Goal: Task Accomplishment & Management: Use online tool/utility

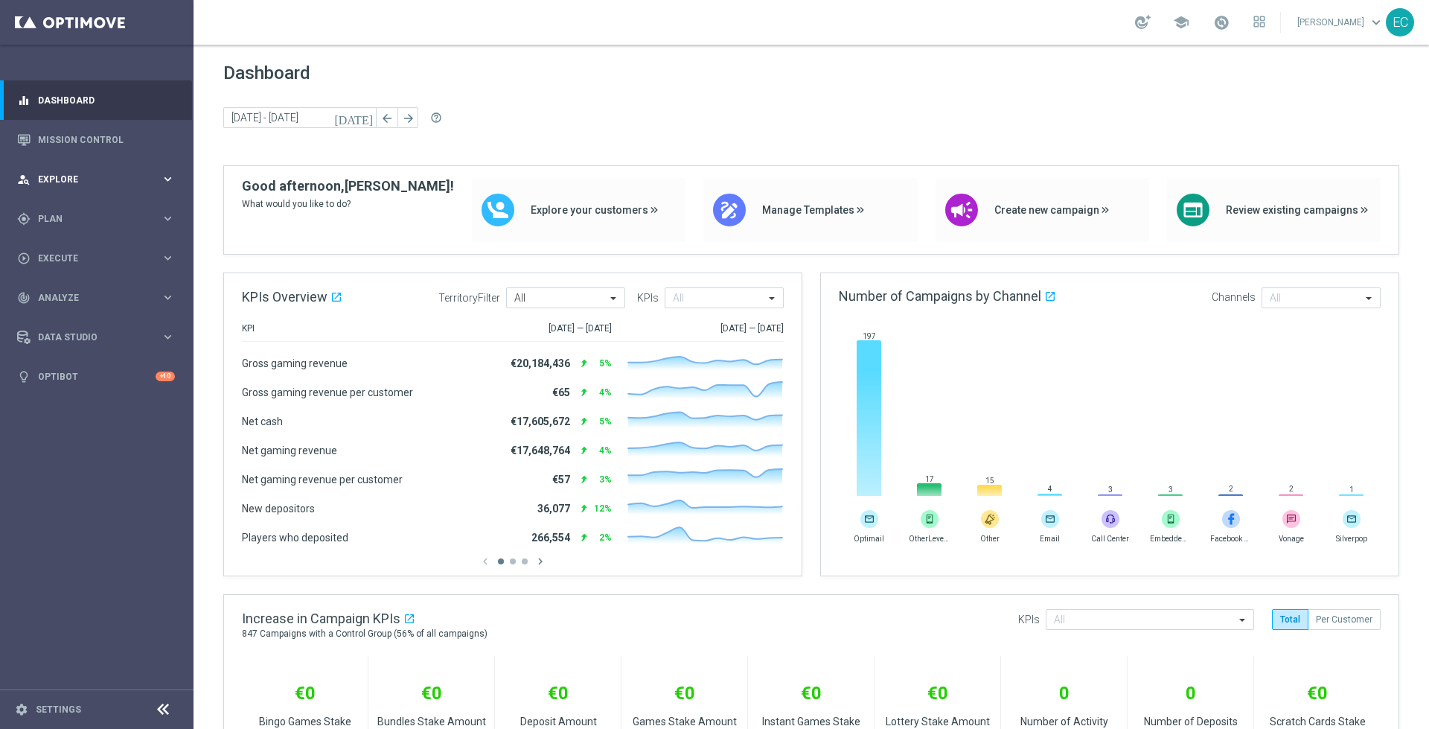
click at [121, 170] on div "person_search Explore keyboard_arrow_right" at bounding box center [96, 178] width 192 height 39
click at [77, 401] on div "gps_fixed Plan" at bounding box center [89, 397] width 144 height 13
click at [77, 414] on div "track_changes Analyze keyboard_arrow_right" at bounding box center [96, 431] width 192 height 39
click at [116, 251] on div "play_circle_outline Execute keyboard_arrow_right" at bounding box center [96, 257] width 192 height 39
click at [134, 217] on span "Plan" at bounding box center [99, 218] width 123 height 9
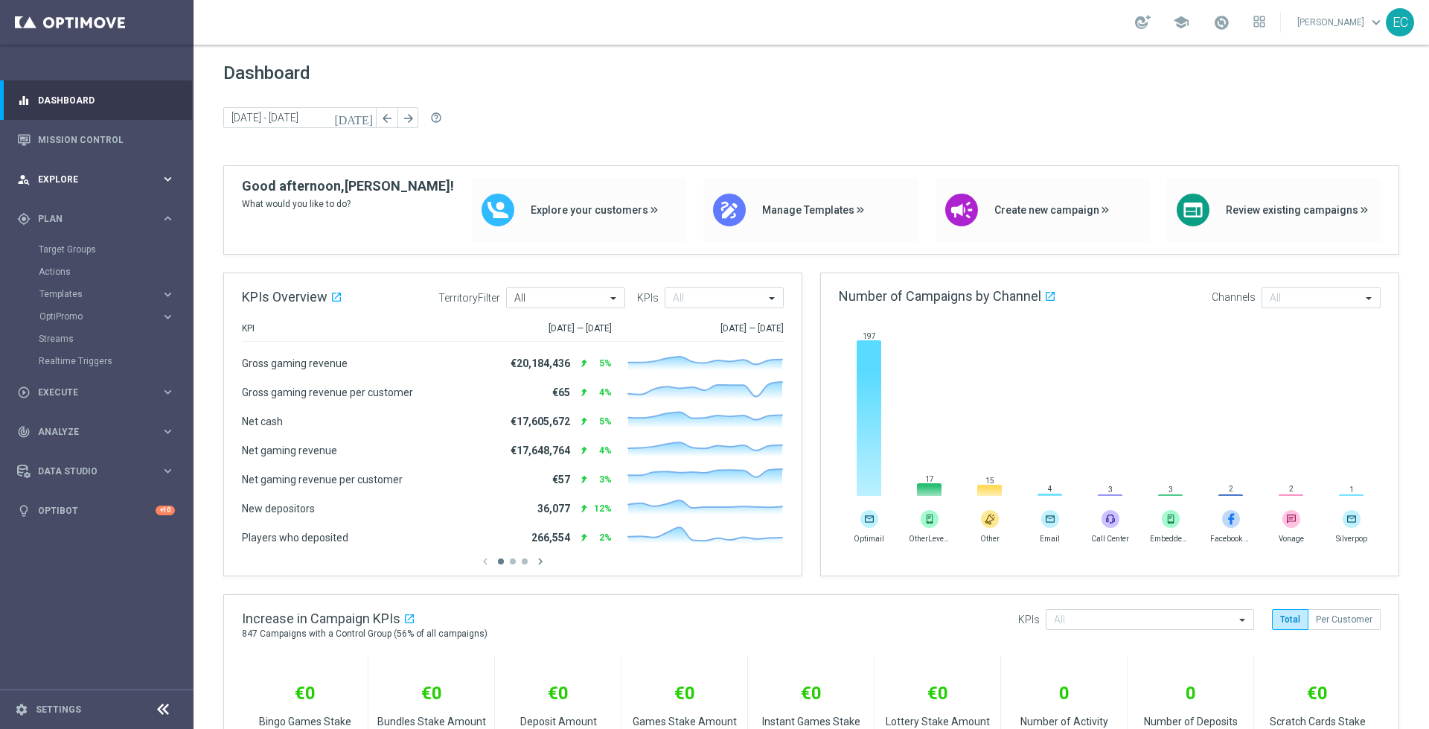
click at [135, 182] on span "Explore" at bounding box center [99, 179] width 123 height 9
click at [92, 424] on div "play_circle_outline Execute keyboard_arrow_right" at bounding box center [96, 436] width 192 height 39
click at [118, 341] on span "Analyze" at bounding box center [99, 342] width 123 height 9
click at [92, 223] on div "gps_fixed Plan" at bounding box center [89, 218] width 144 height 13
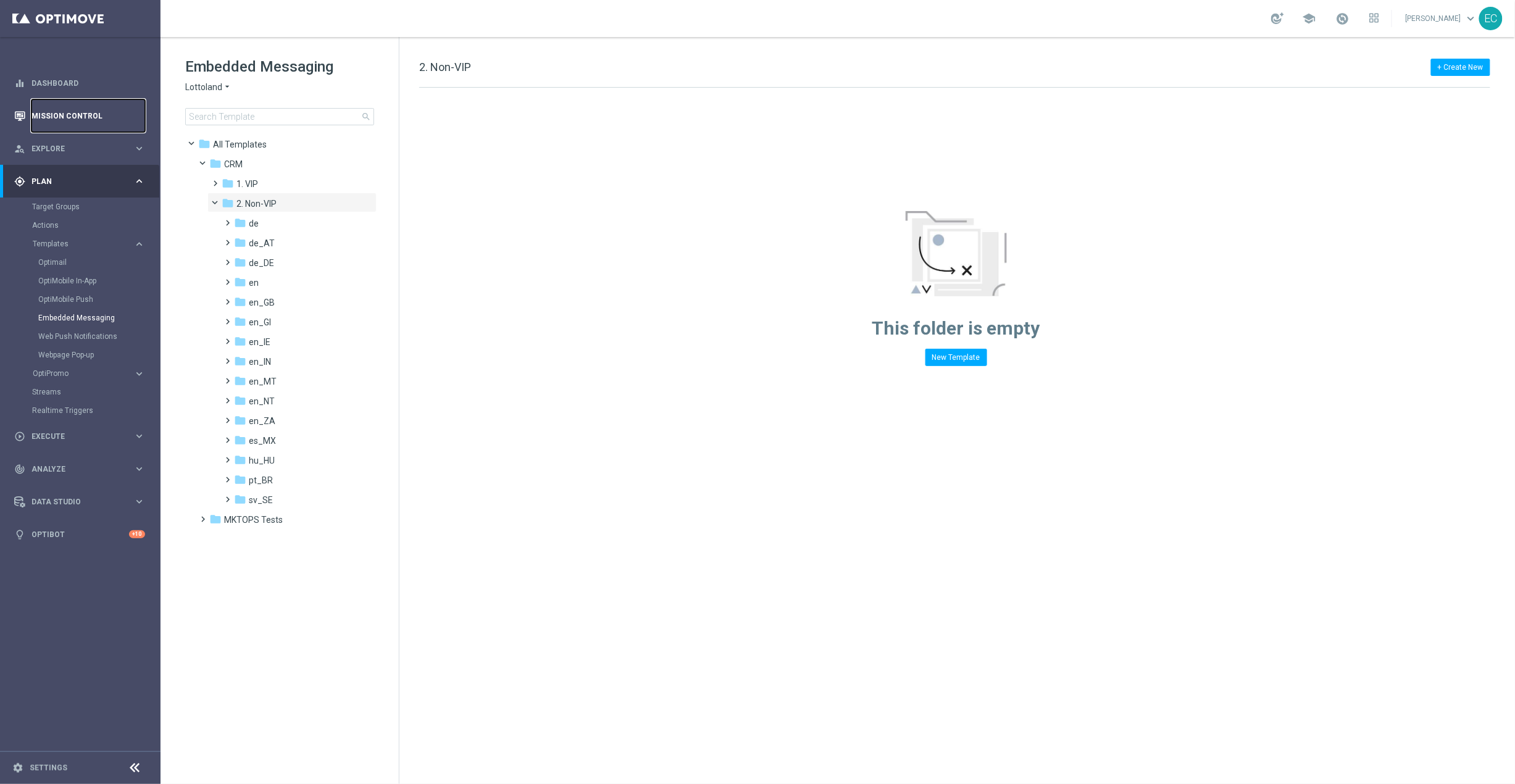
click at [95, 119] on link "Mission Control" at bounding box center [88, 115] width 114 height 32
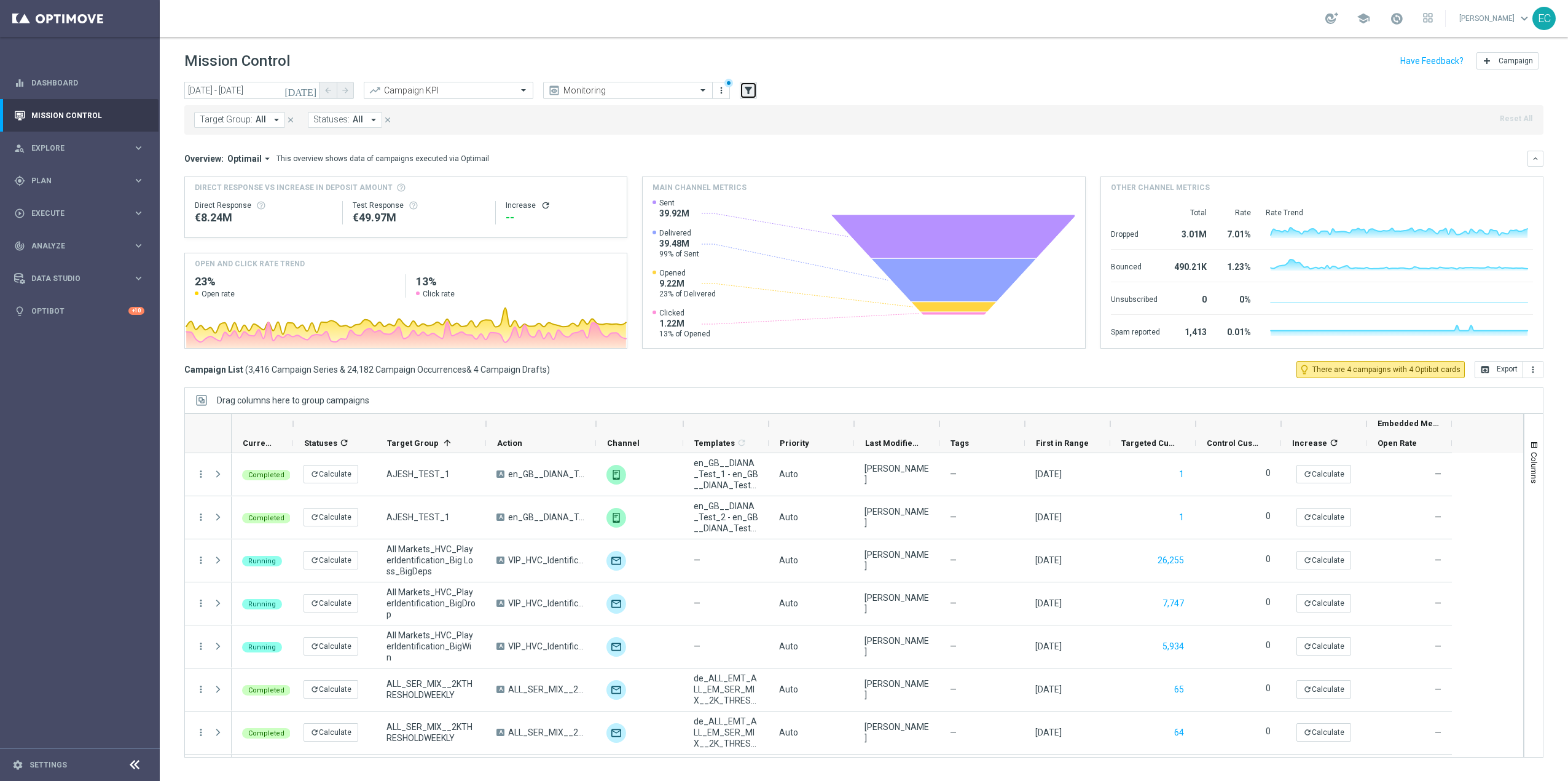
click at [753, 91] on icon "filter_alt" at bounding box center [748, 90] width 11 height 11
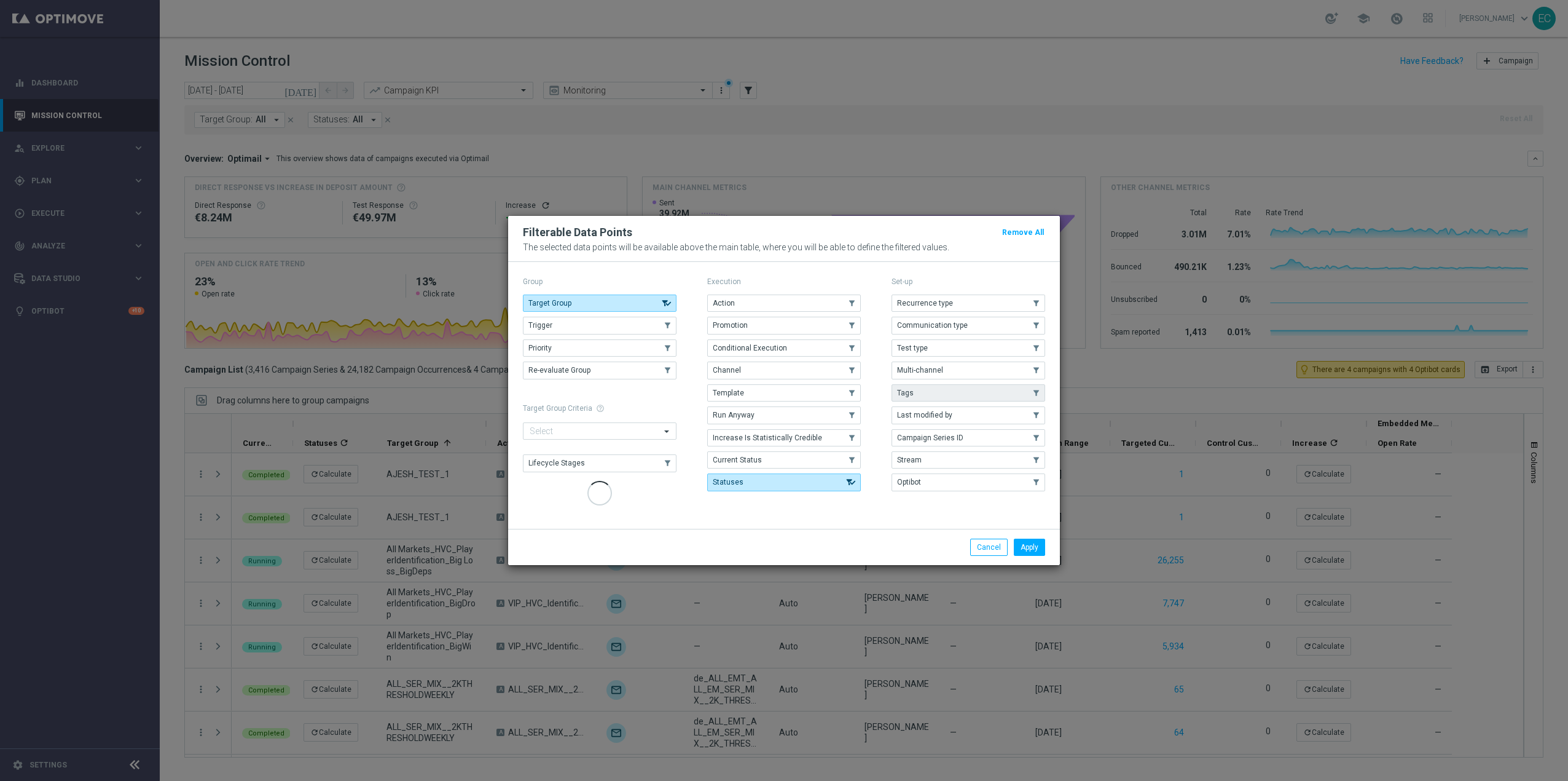
click at [940, 386] on div "Recurrence type .cls-1{fill:none;} .cls-1{fill:none;} Communication type .cls-1…" at bounding box center [968, 393] width 153 height 196
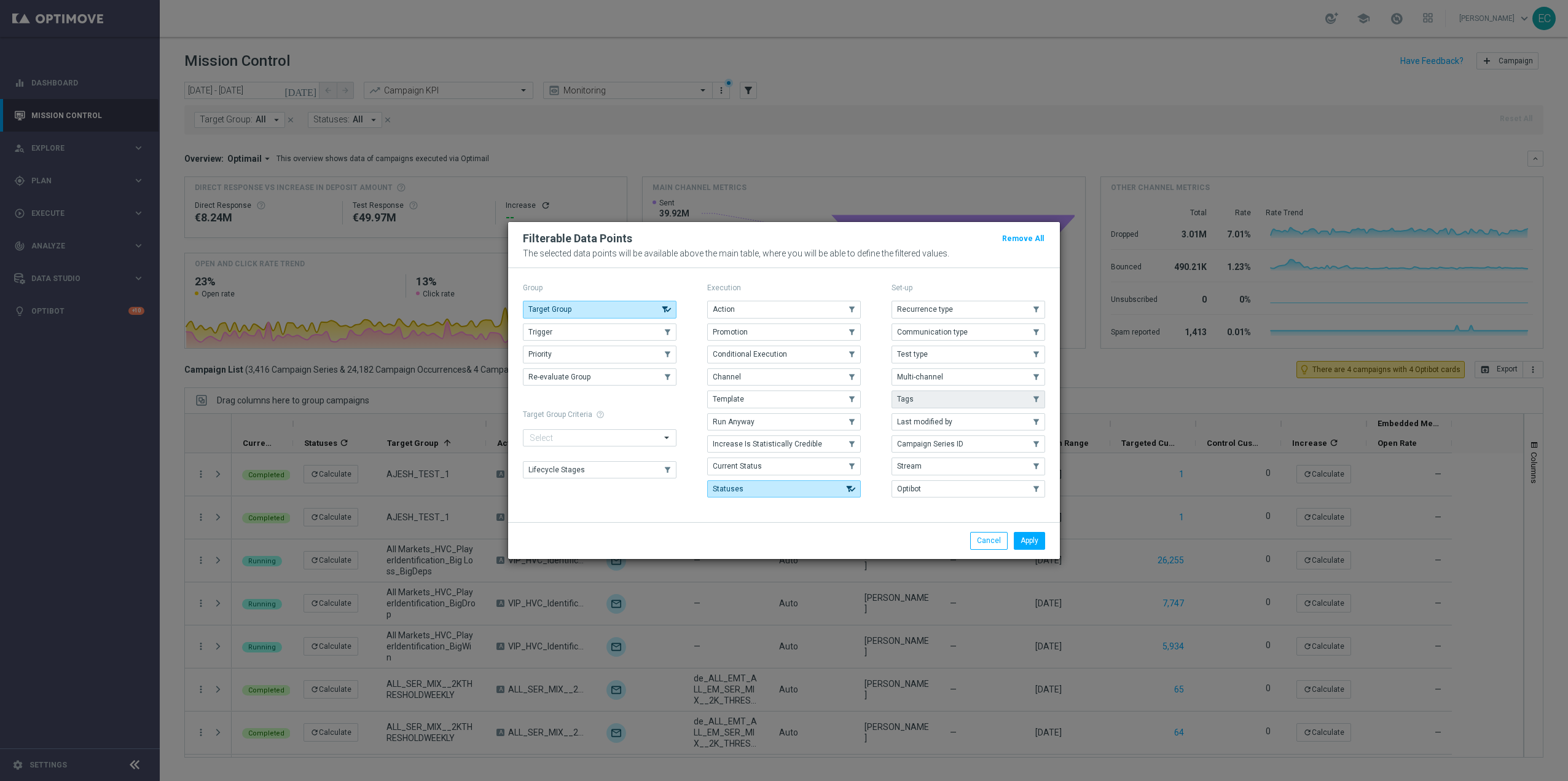
click at [944, 397] on button "Tags" at bounding box center [968, 399] width 153 height 17
click at [641, 335] on button "Trigger" at bounding box center [600, 332] width 153 height 17
click at [1024, 545] on button "Apply" at bounding box center [1029, 540] width 31 height 17
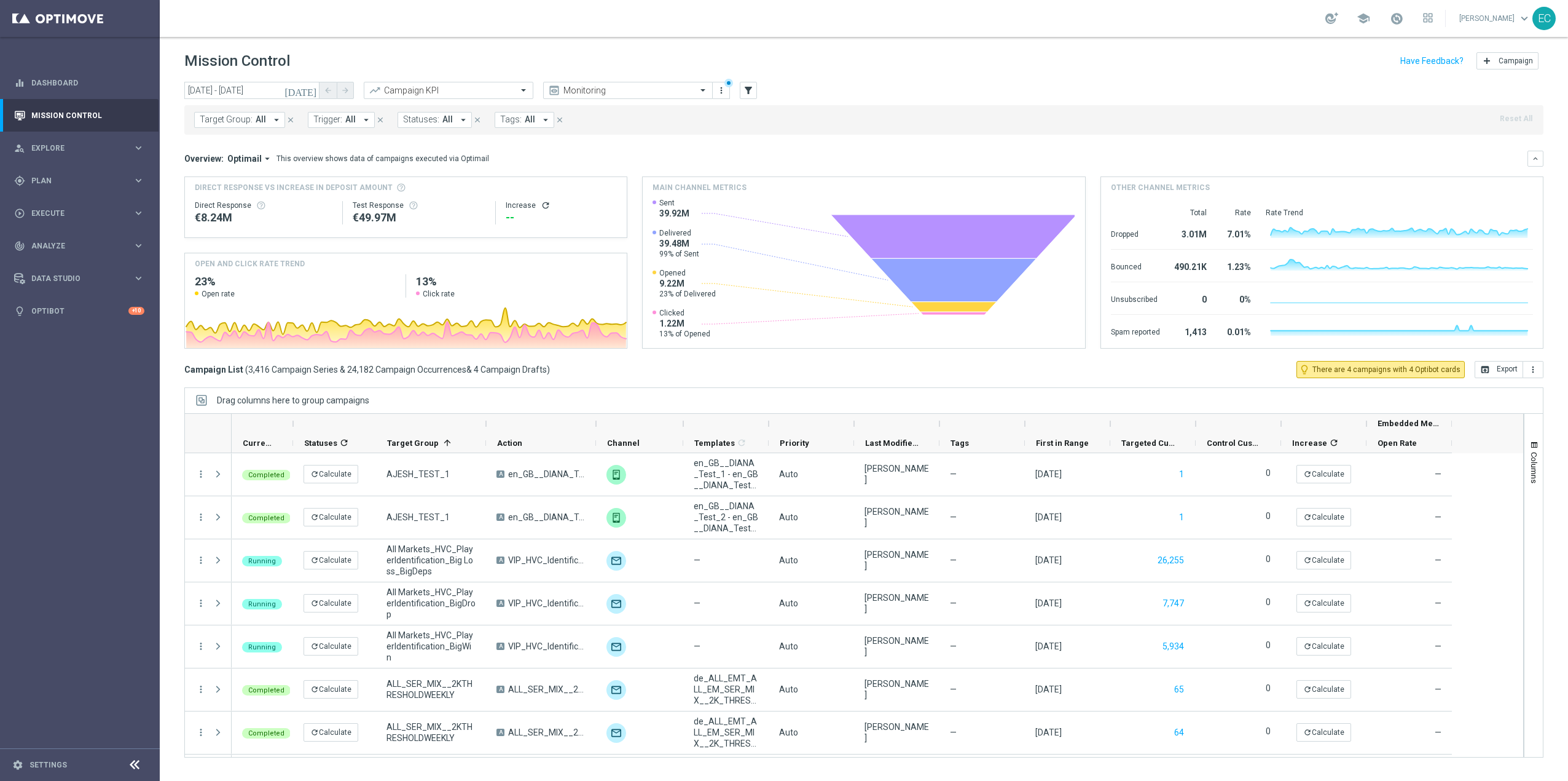
click at [338, 118] on span "Trigger:" at bounding box center [328, 119] width 29 height 11
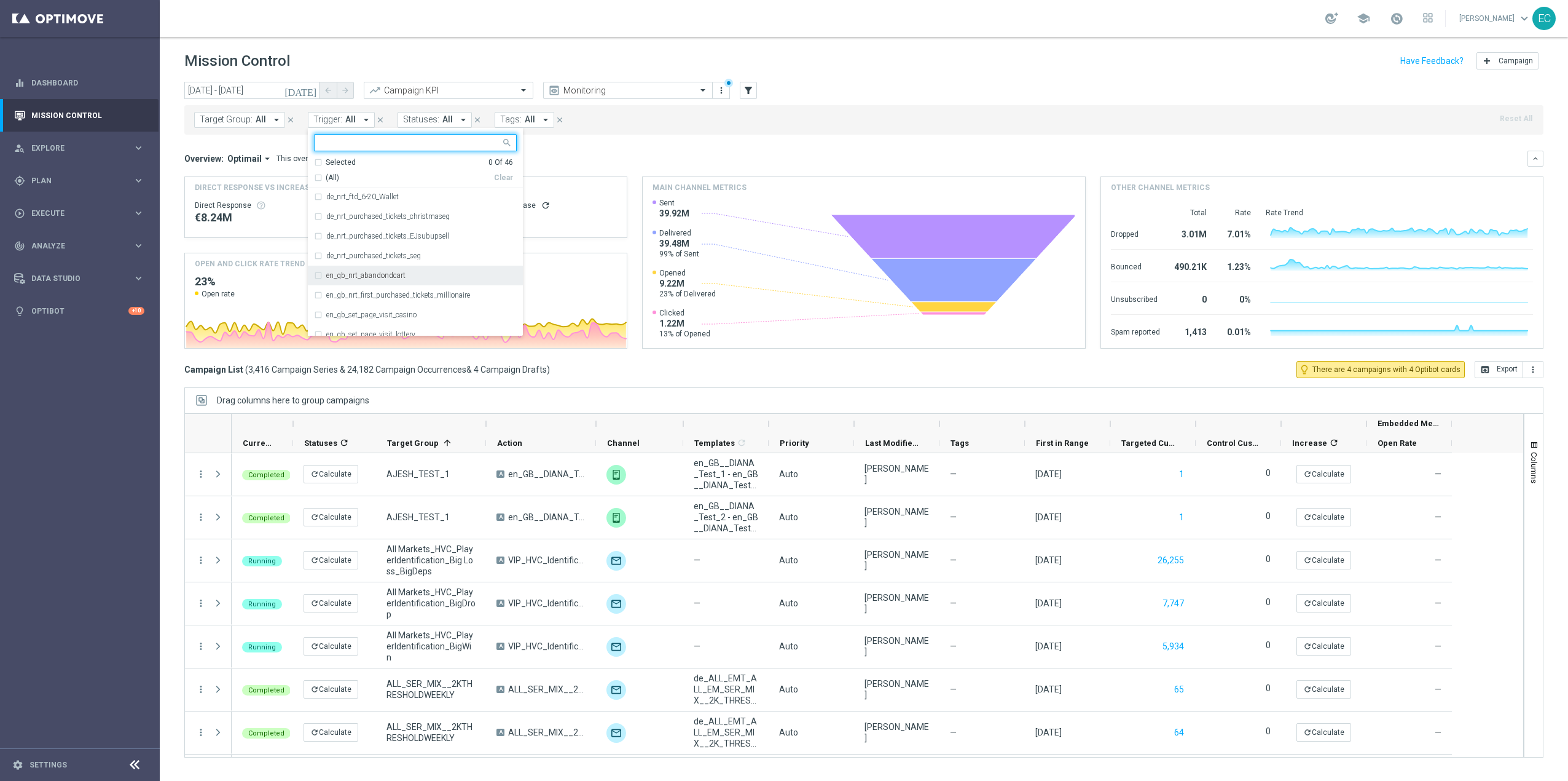
scroll to position [256, 0]
click at [445, 271] on div "en_gb_nrt_abandondcart" at bounding box center [415, 277] width 203 height 20
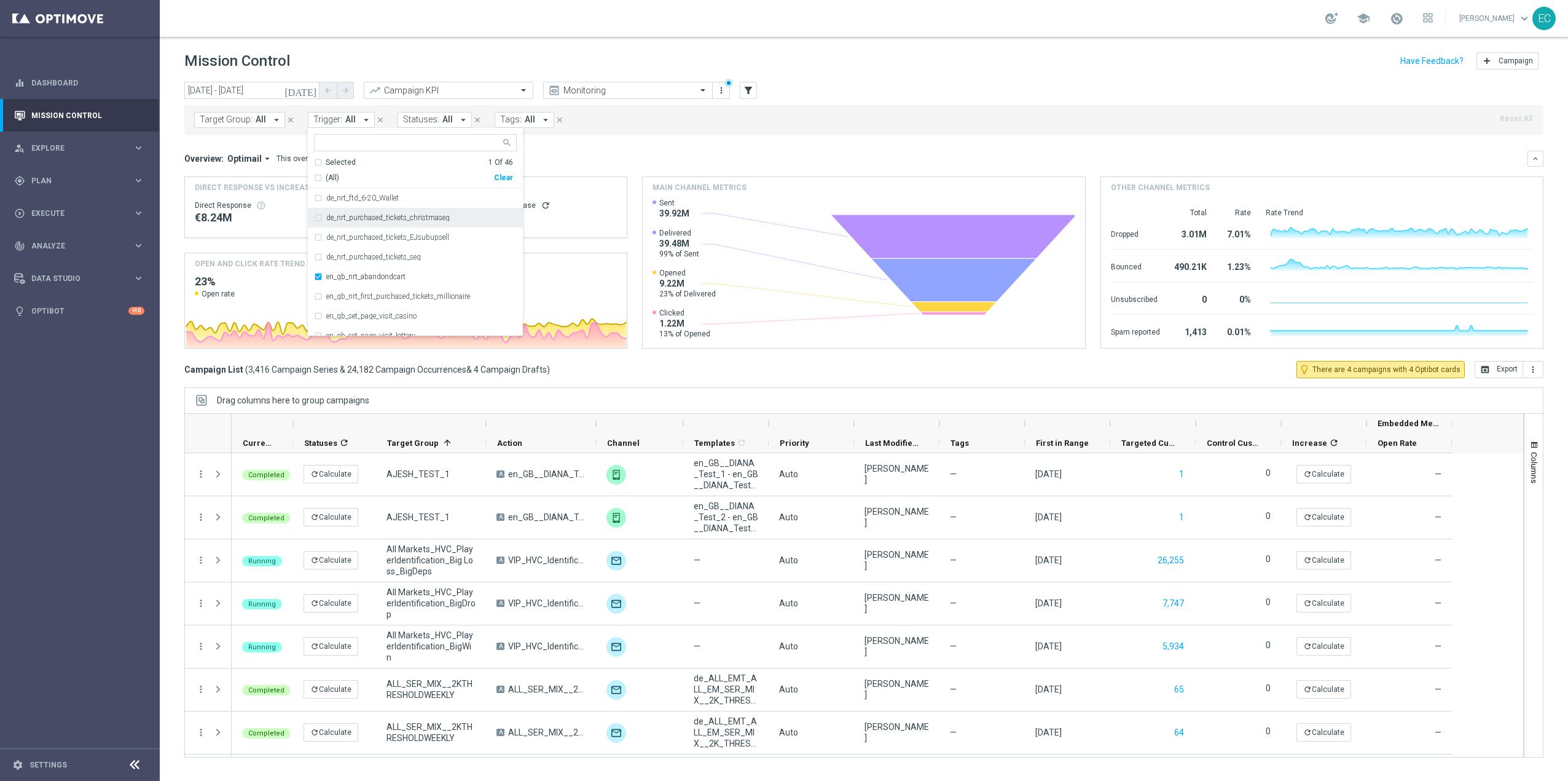
click at [545, 66] on div "Mission Control add Campaign" at bounding box center [863, 61] width 1359 height 24
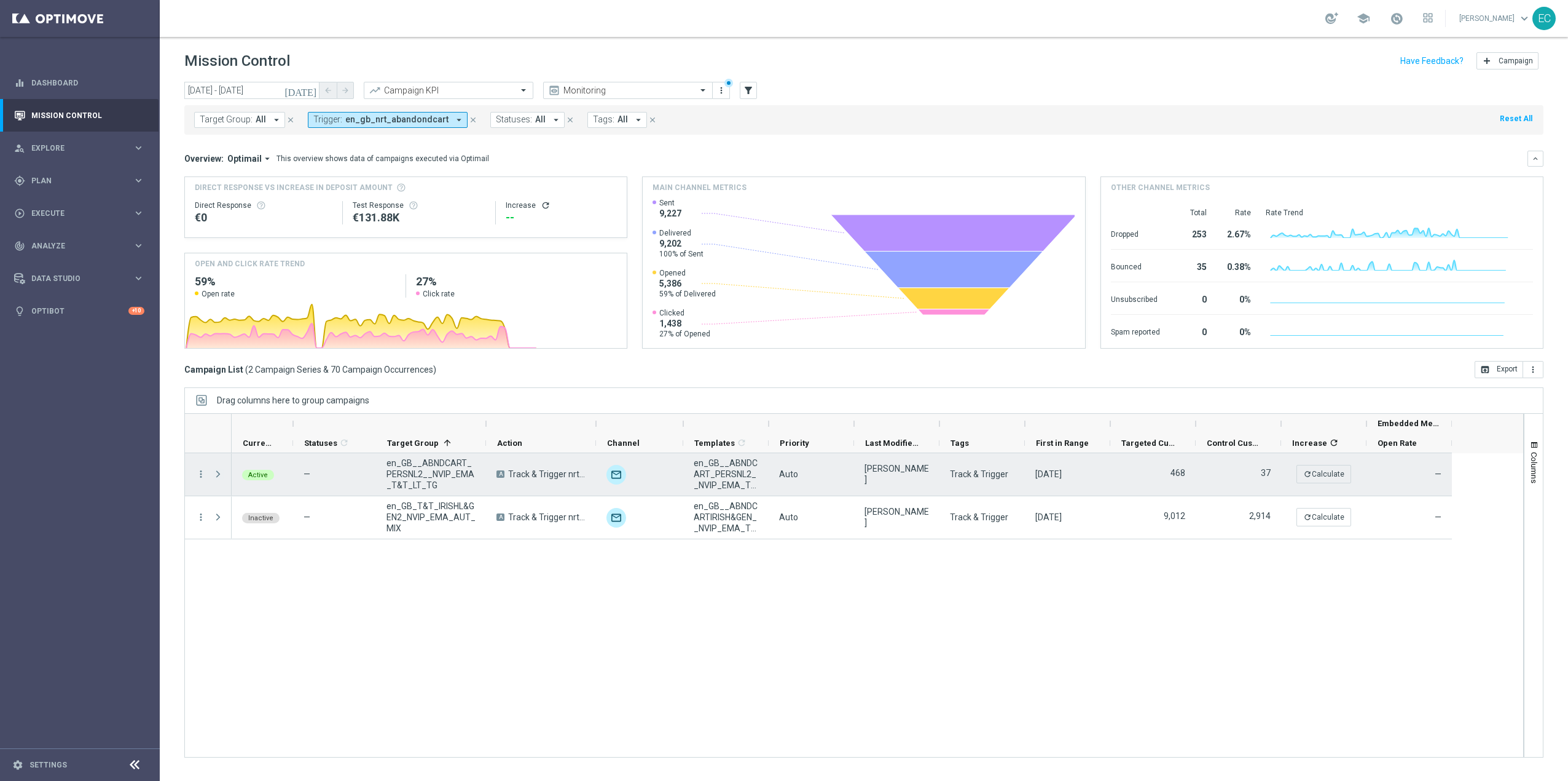
click at [215, 473] on span at bounding box center [218, 474] width 11 height 10
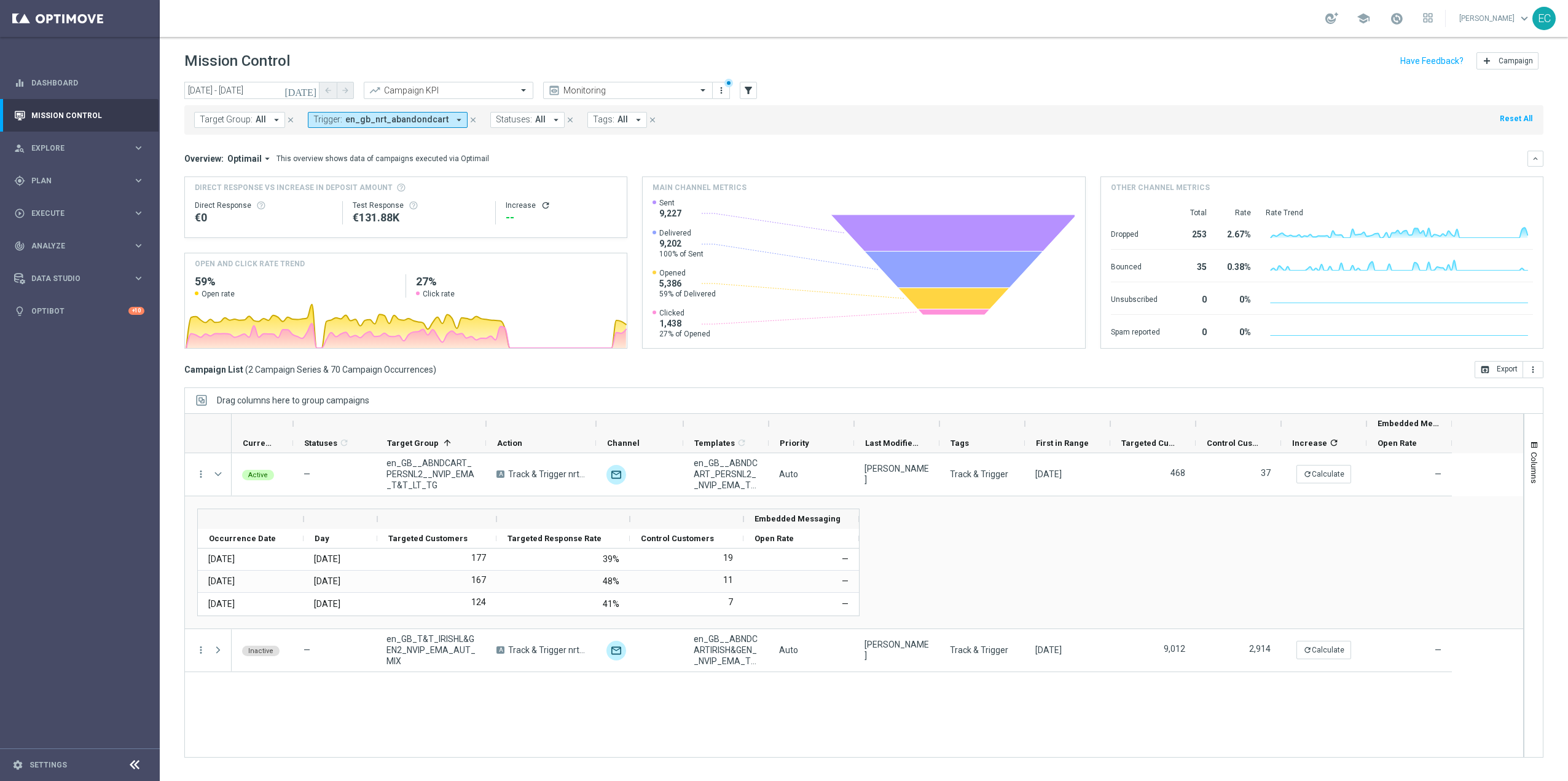
click at [306, 92] on button "[DATE]" at bounding box center [300, 91] width 37 height 18
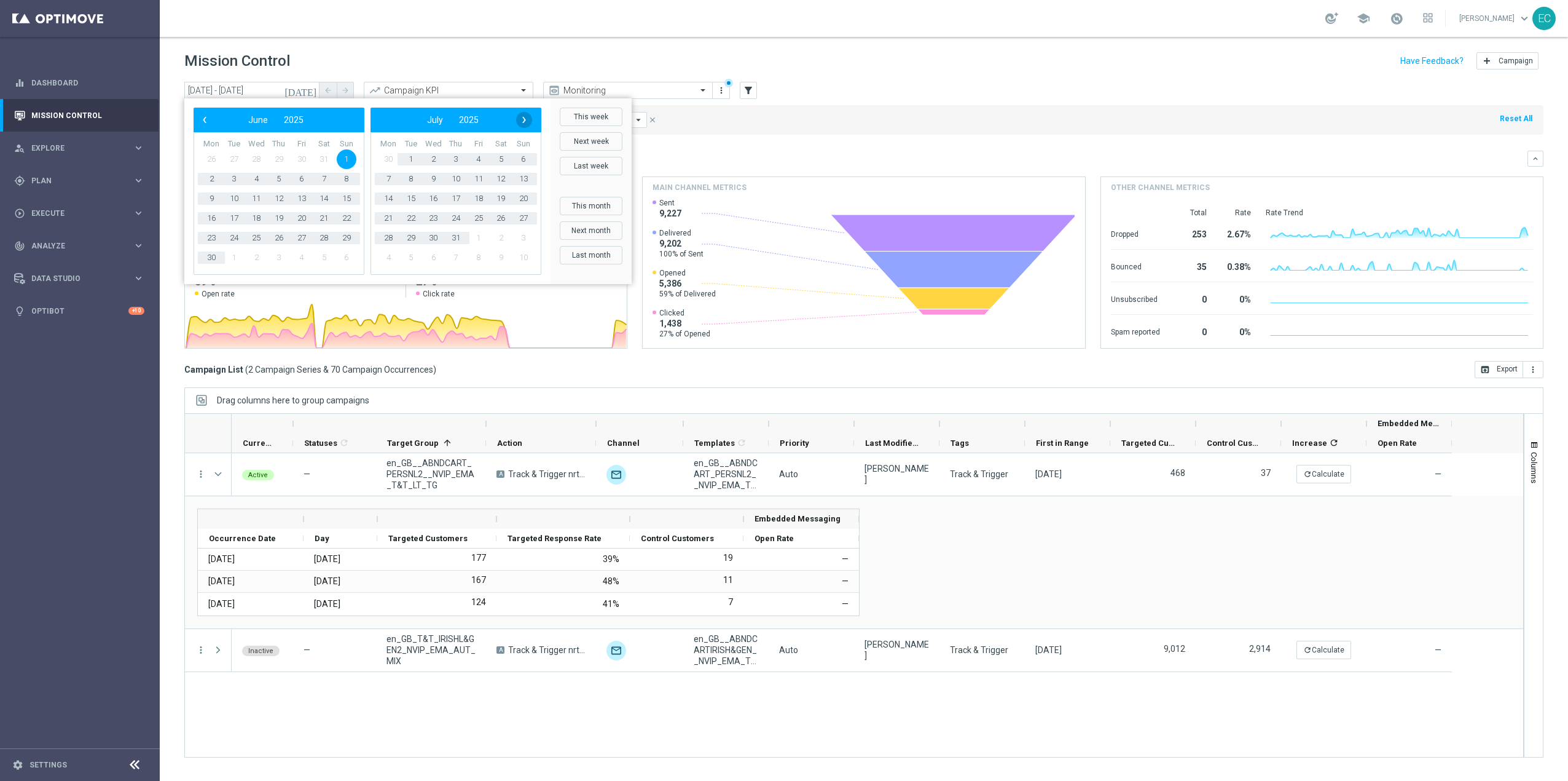
click at [518, 121] on span "›" at bounding box center [523, 119] width 16 height 16
click at [432, 68] on div "Mission Control add Campaign" at bounding box center [863, 61] width 1359 height 24
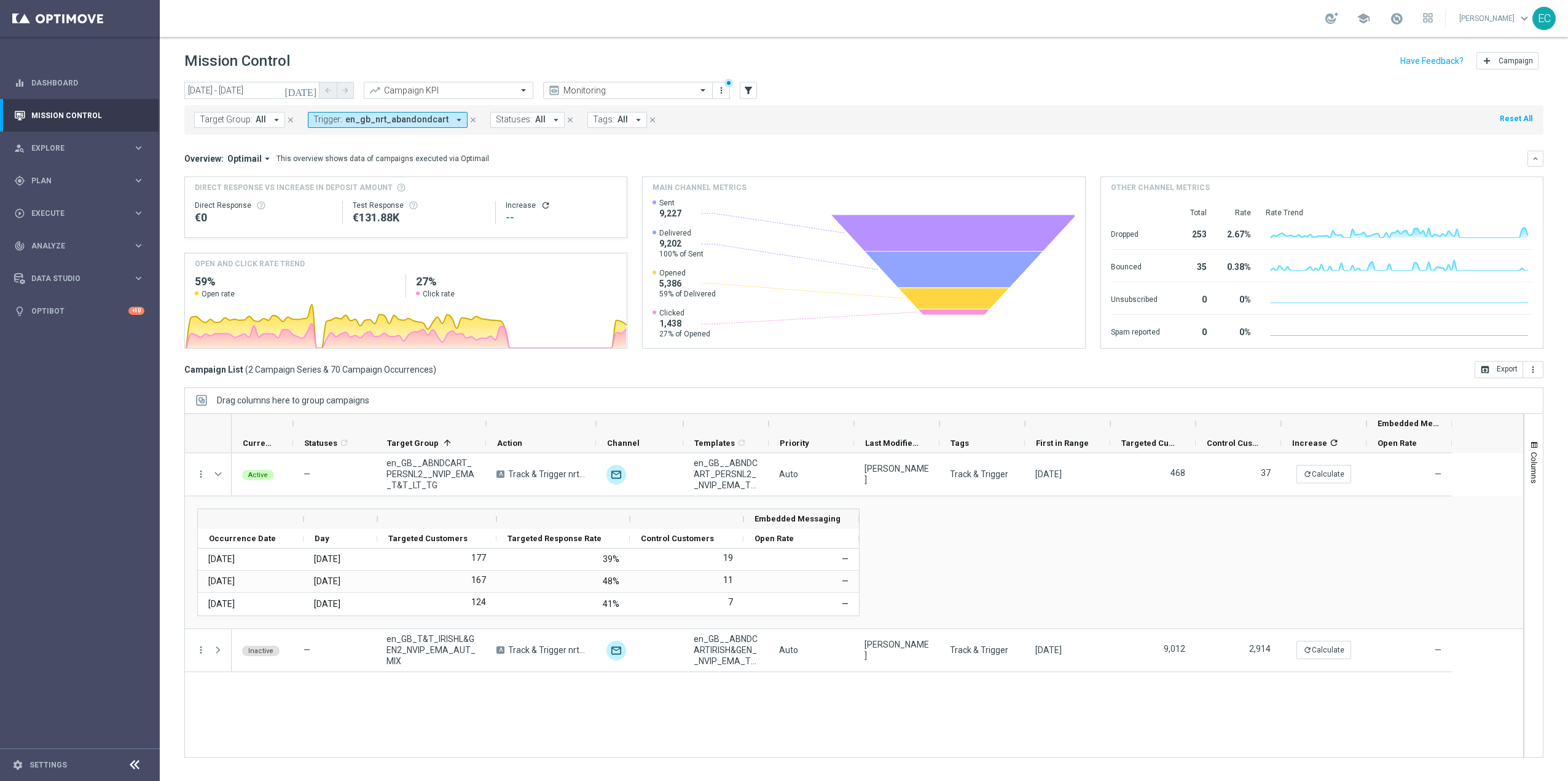
click at [308, 90] on icon "[DATE]" at bounding box center [301, 90] width 33 height 11
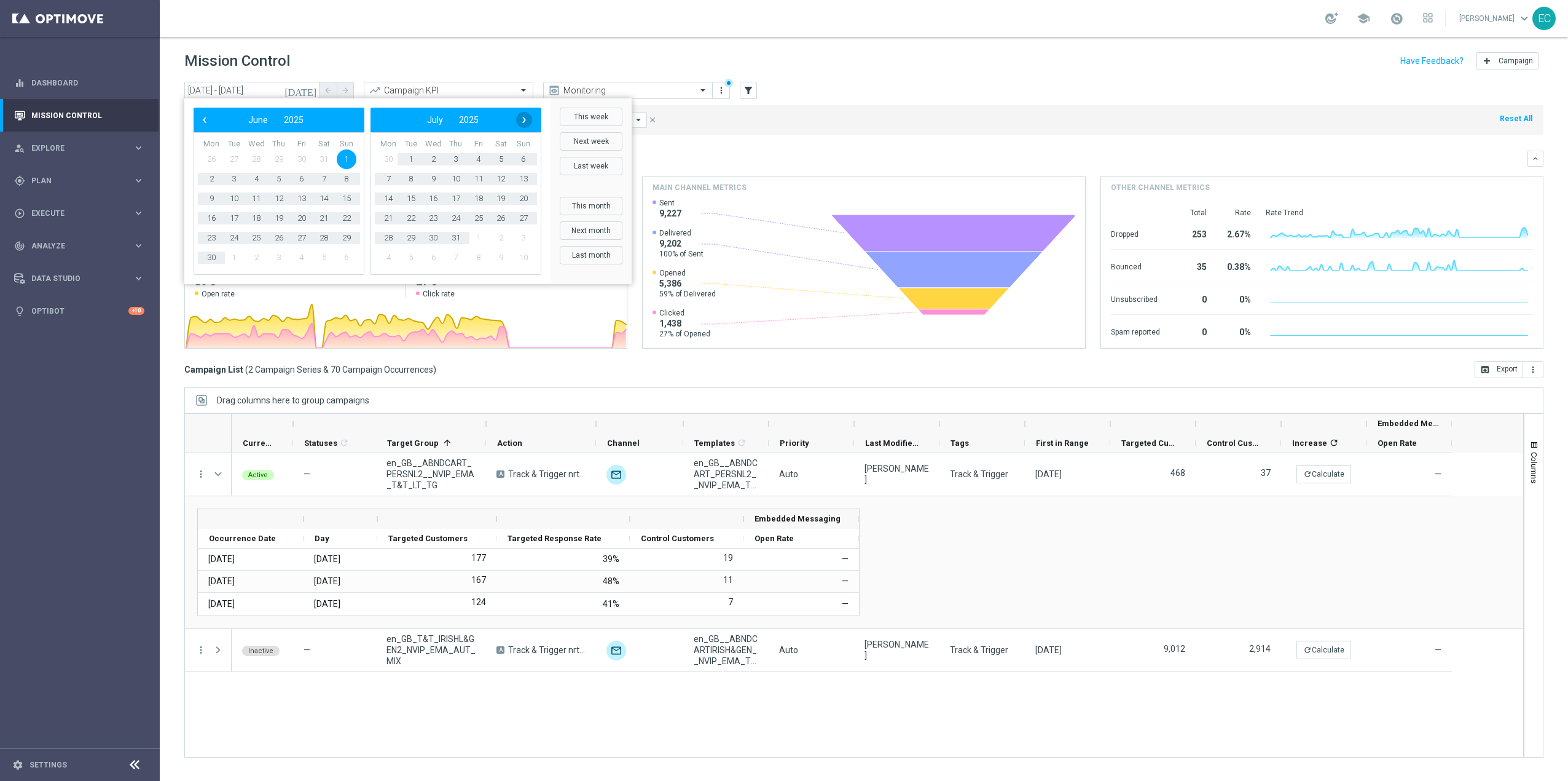
click at [522, 119] on span "›" at bounding box center [523, 119] width 16 height 16
click at [478, 237] on span "29" at bounding box center [479, 238] width 20 height 20
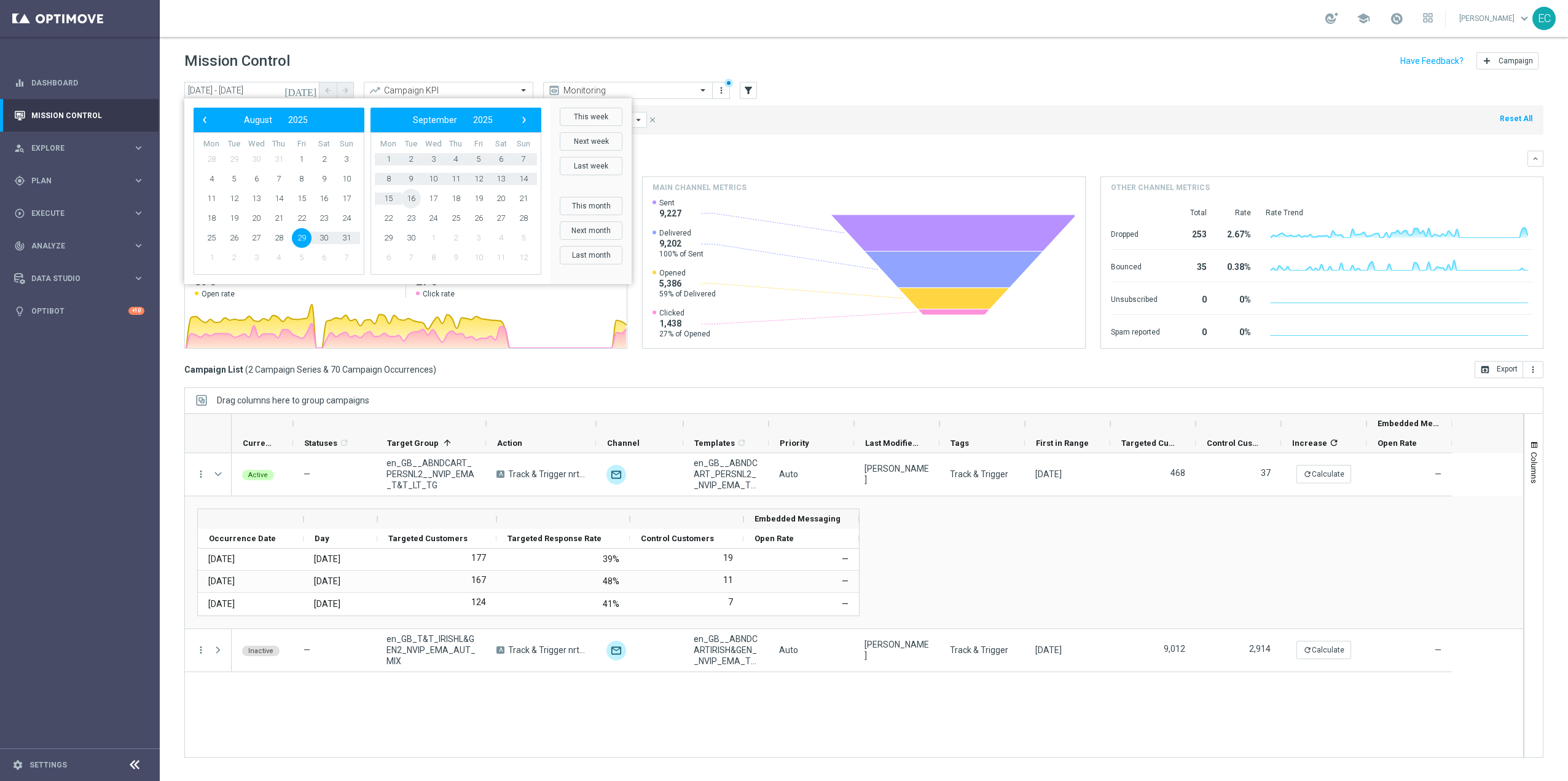
click at [406, 198] on span "16" at bounding box center [411, 199] width 20 height 20
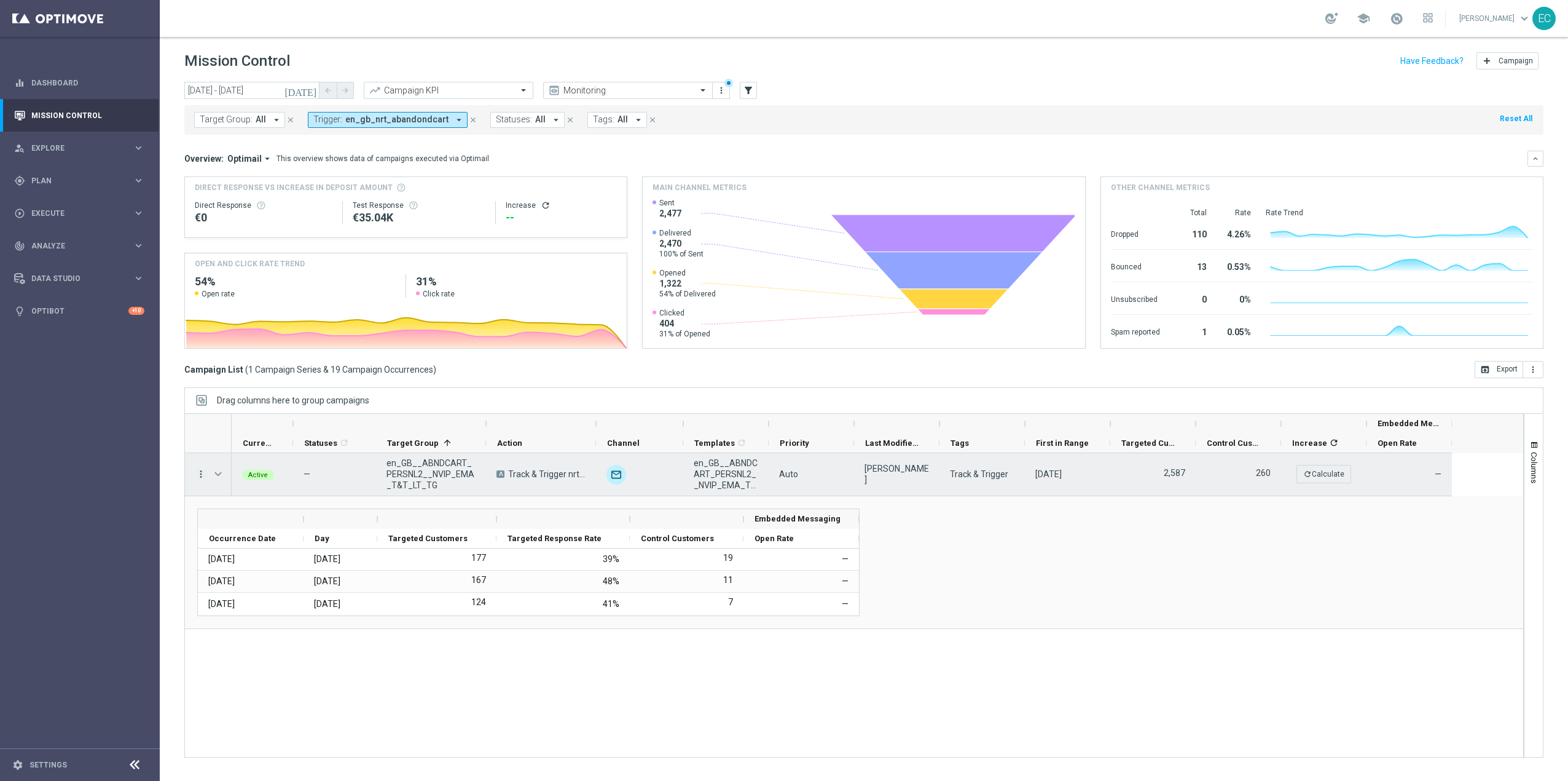
click at [197, 475] on icon "more_vert" at bounding box center [201, 473] width 11 height 11
click at [271, 504] on div "show_chart Campaign Metrics" at bounding box center [276, 499] width 139 height 17
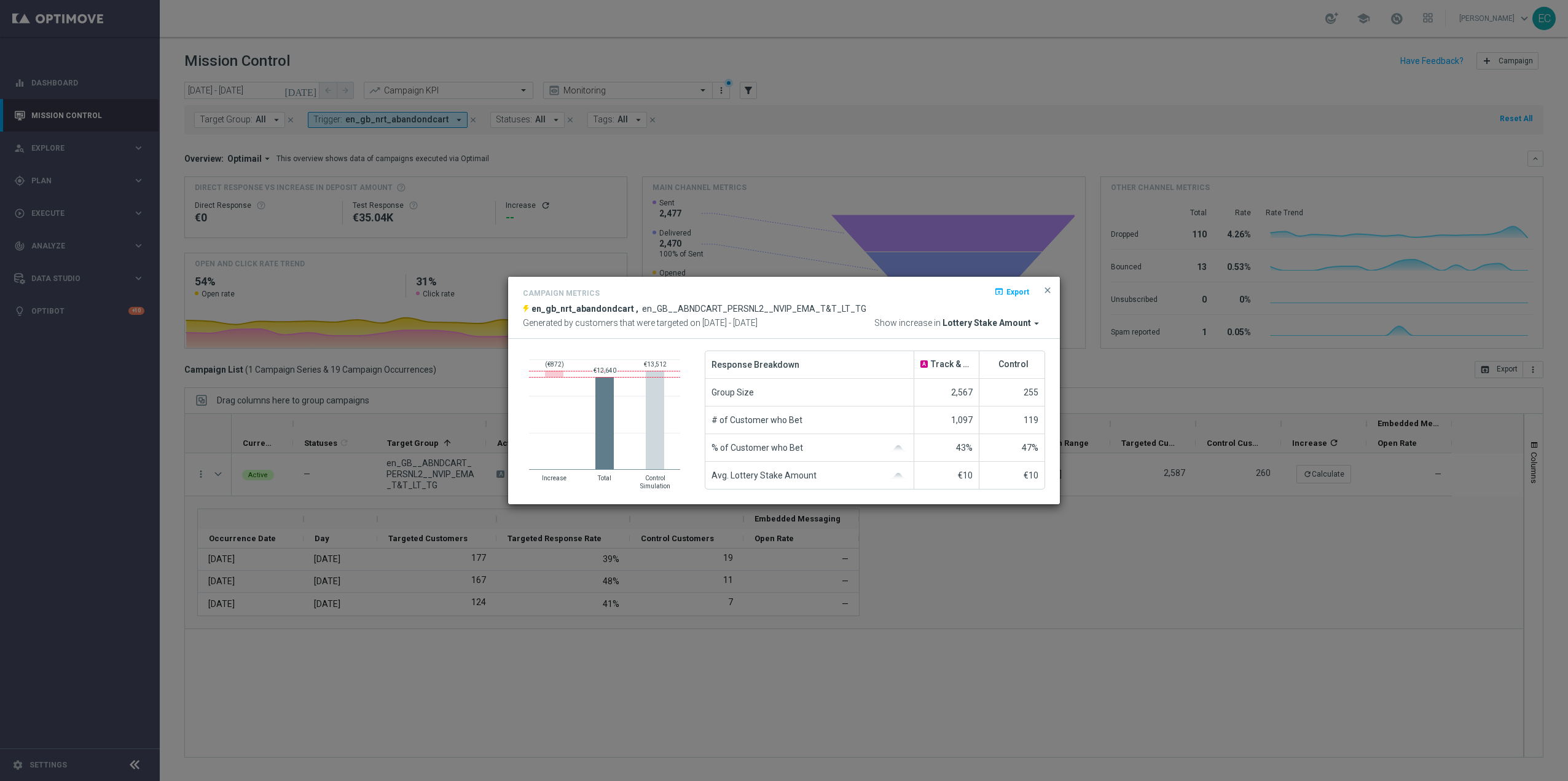
click at [1008, 336] on div "Campaign Metrics open_in_browser Export en_gb_nrt_abandondcart , en_GB__ABNDCAR…" at bounding box center [784, 307] width 552 height 62
click at [1019, 326] on span "Lottery Stake Amount" at bounding box center [986, 323] width 88 height 11
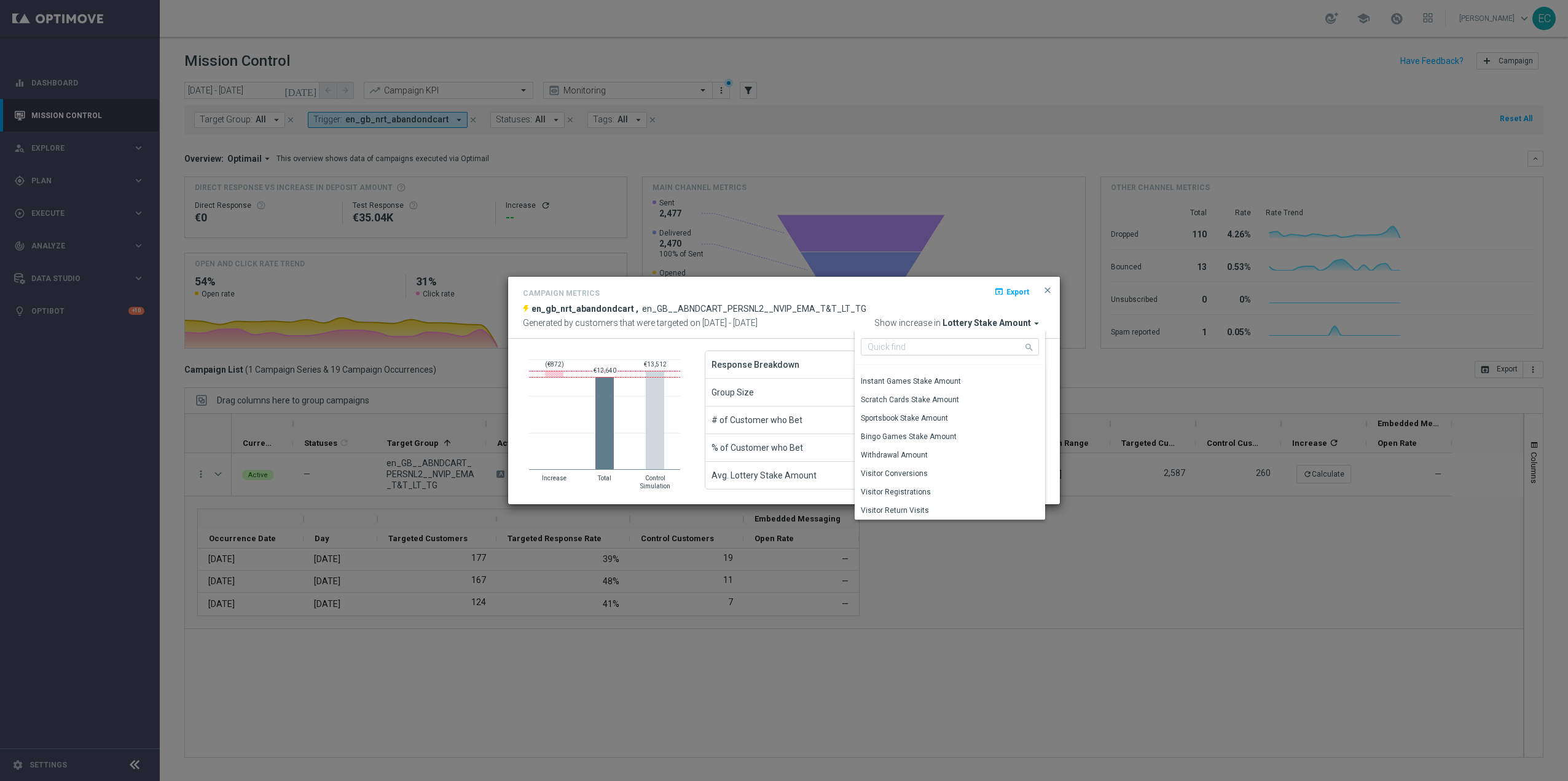
scroll to position [140, 0]
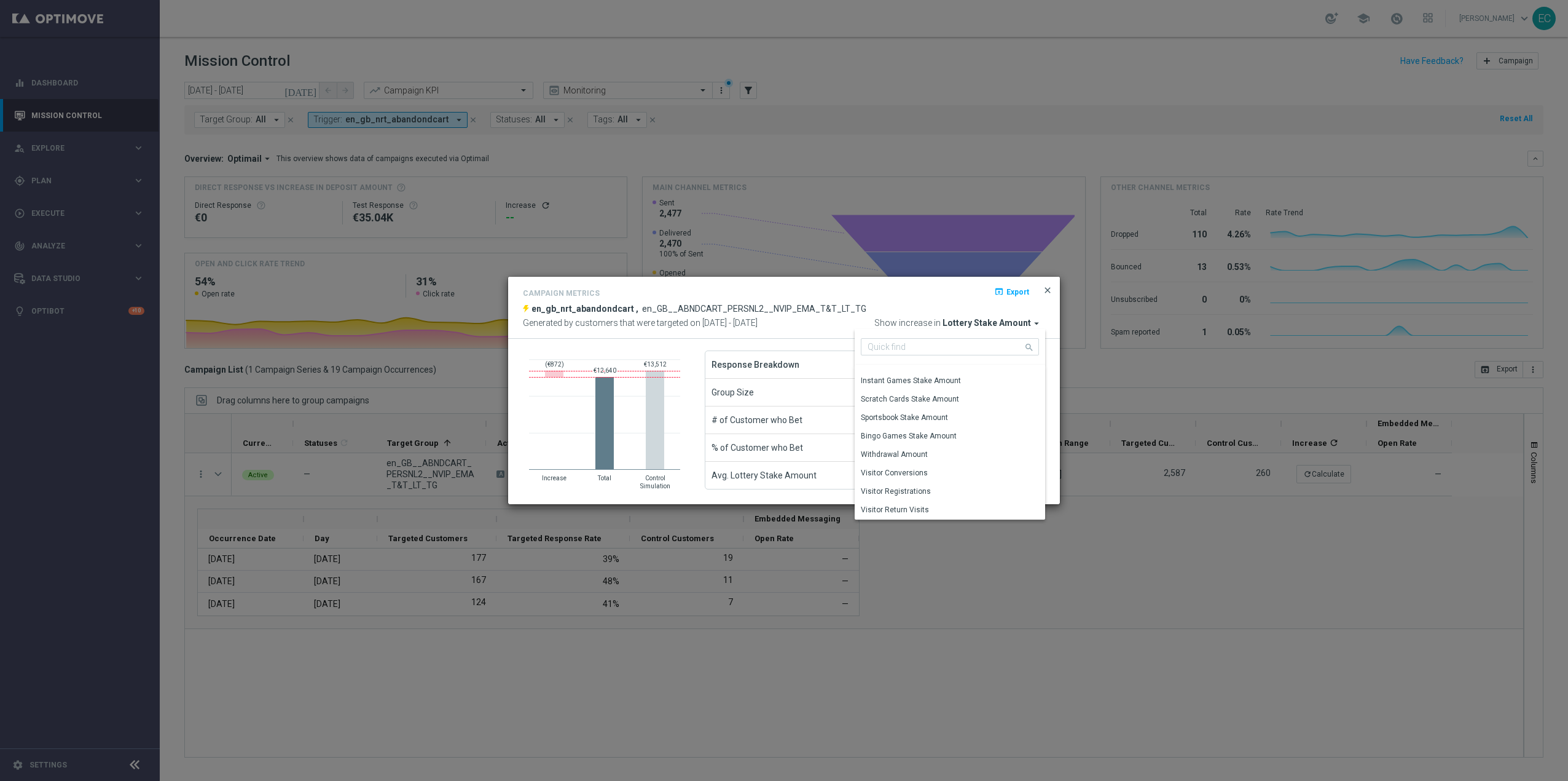
click at [1046, 287] on span "close" at bounding box center [1047, 290] width 10 height 10
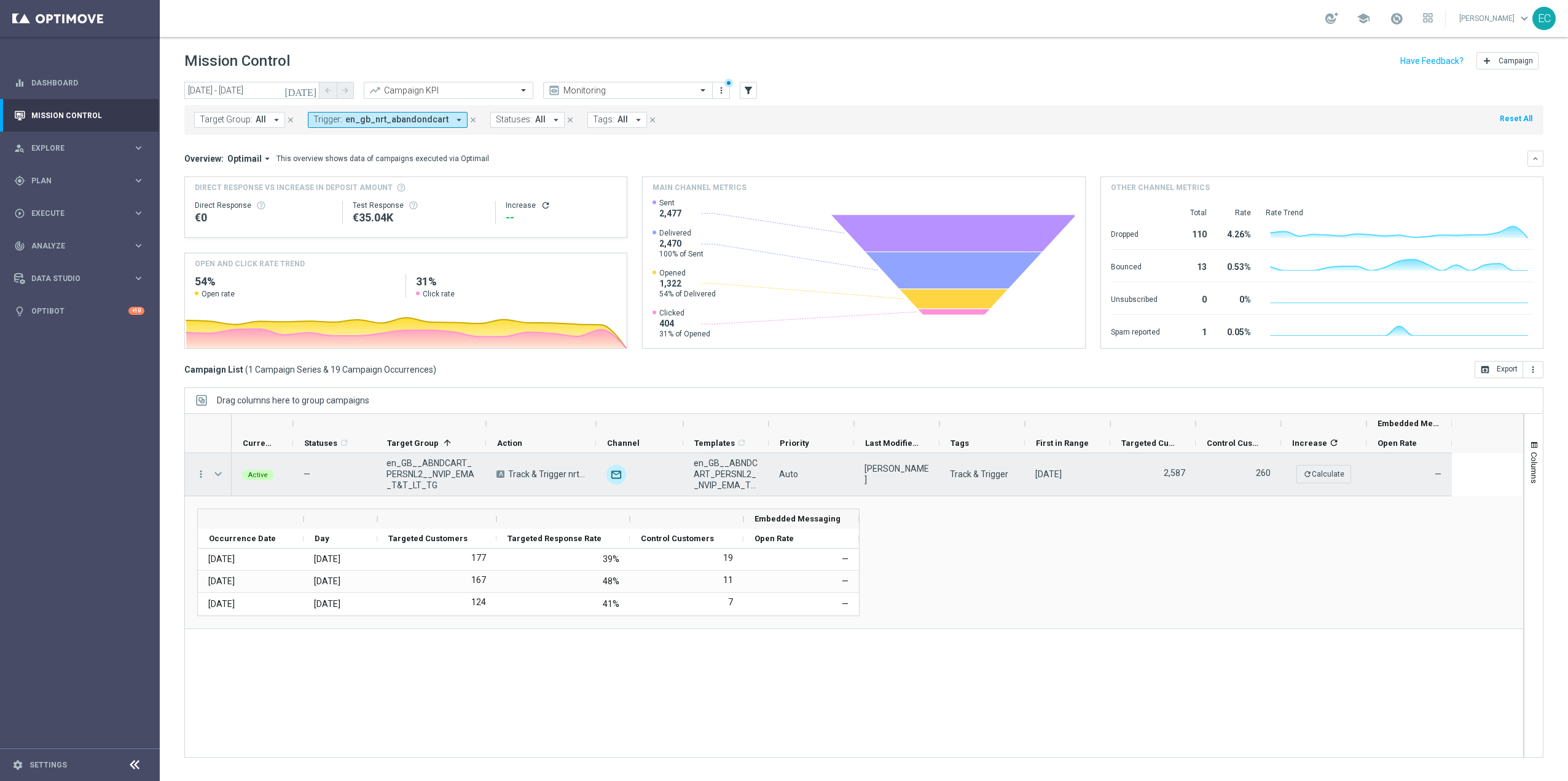
click at [219, 471] on span "Press SPACE to select this row." at bounding box center [218, 474] width 11 height 10
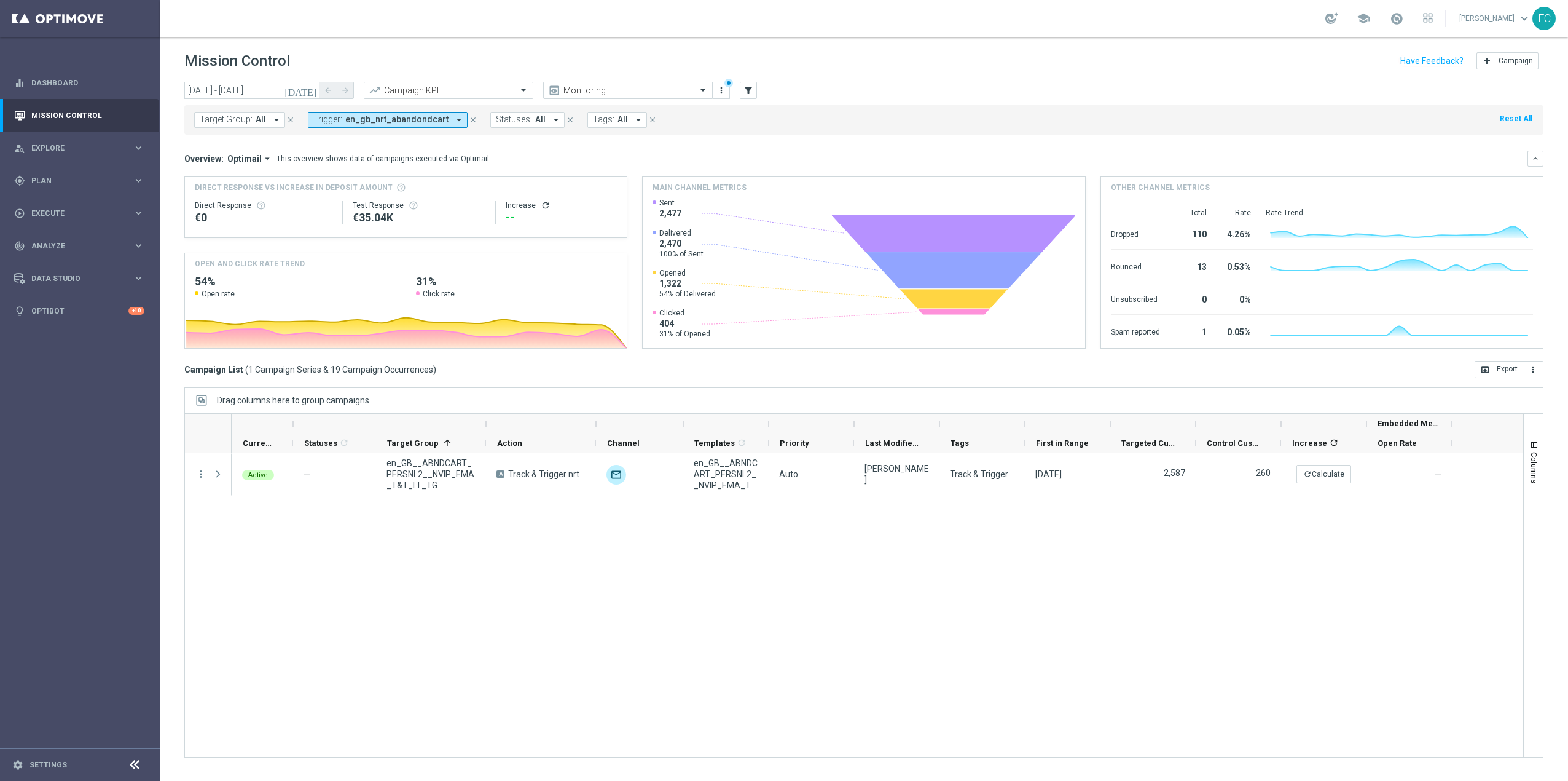
click at [309, 88] on icon "[DATE]" at bounding box center [301, 90] width 33 height 11
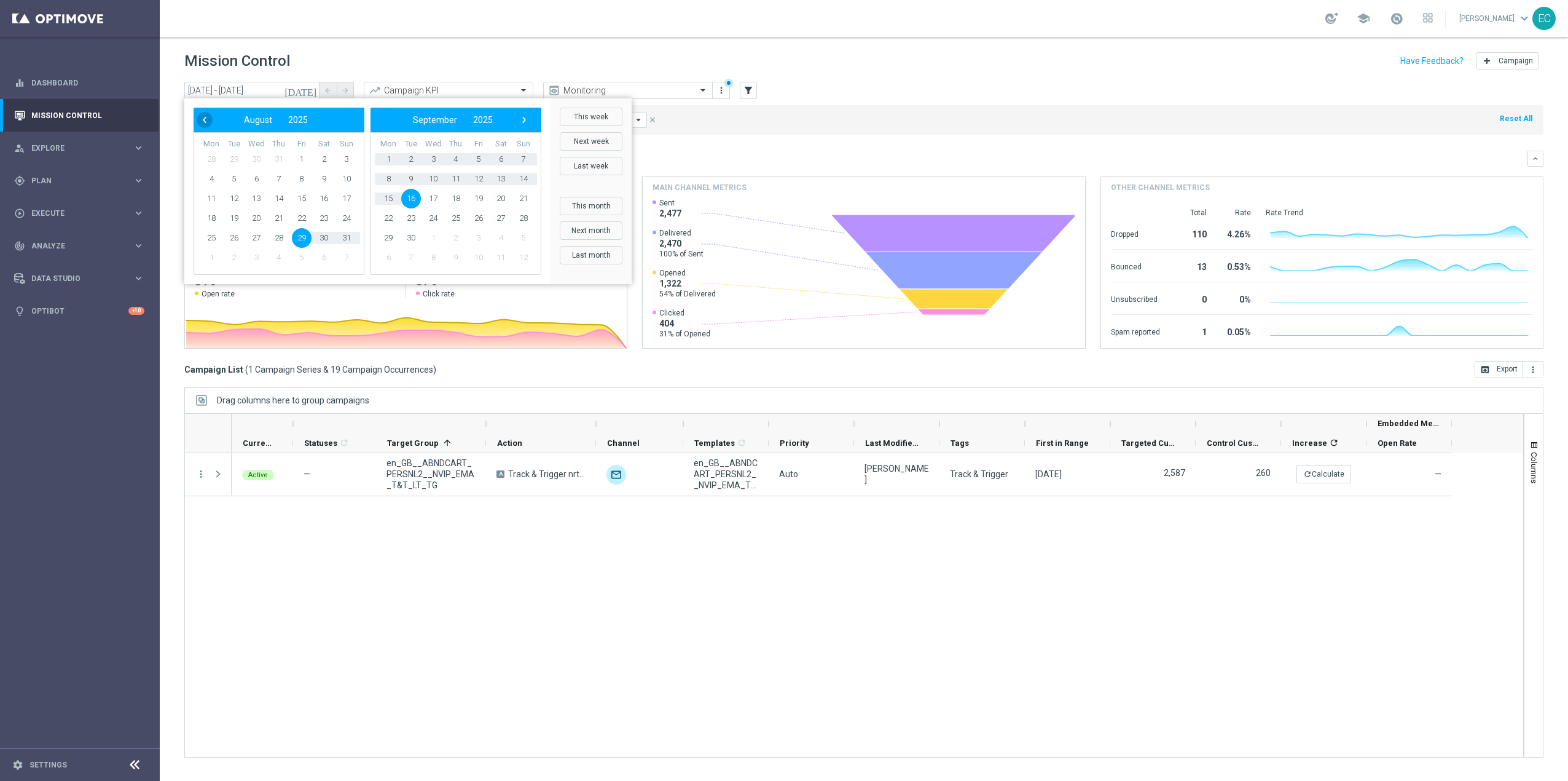
click at [206, 121] on span "‹" at bounding box center [204, 119] width 16 height 16
click at [229, 158] on span "1" at bounding box center [234, 159] width 20 height 20
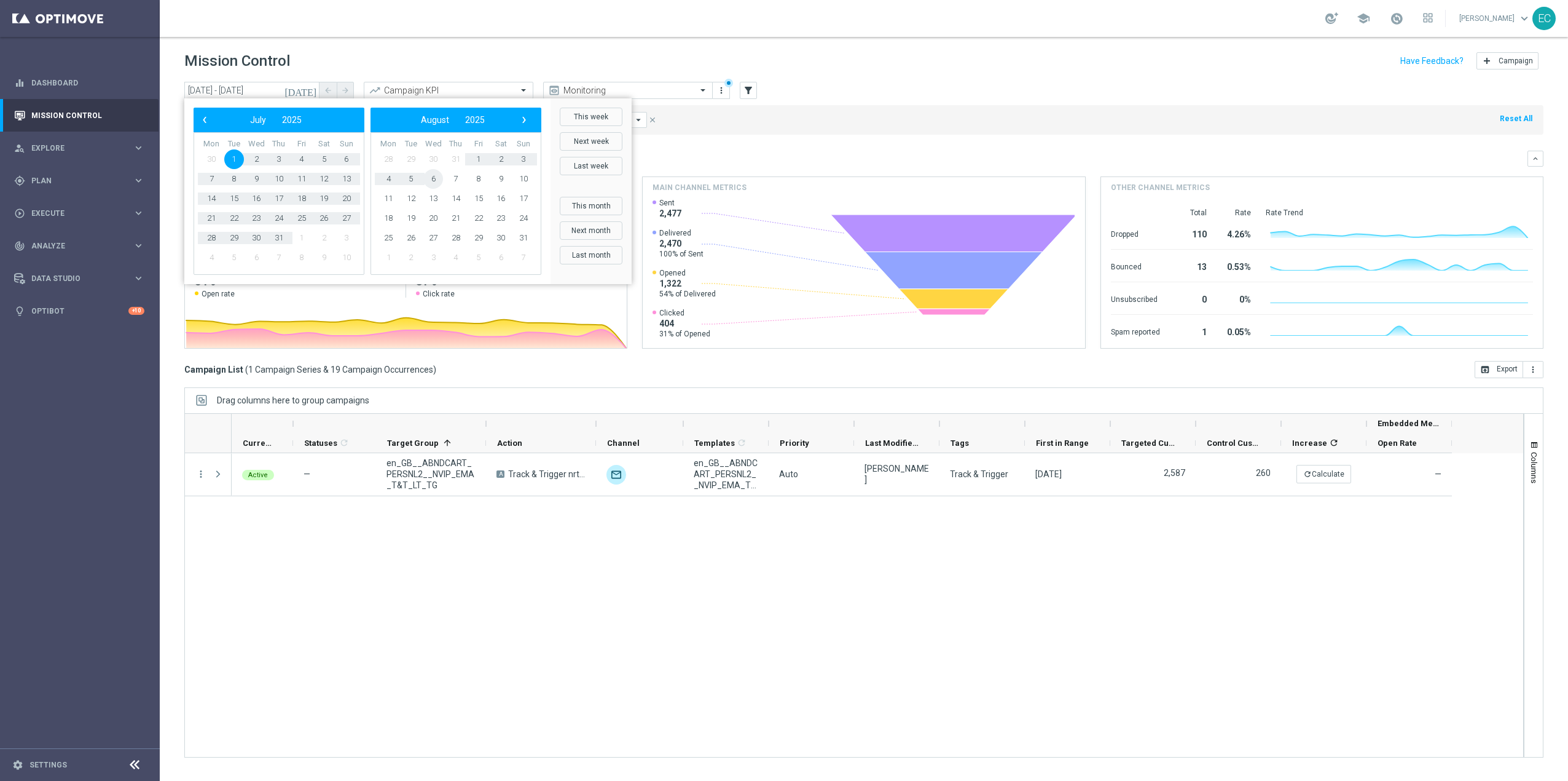
click at [433, 179] on span "6" at bounding box center [433, 179] width 20 height 20
type input "01 Jul 2025 - 06 Aug 2025"
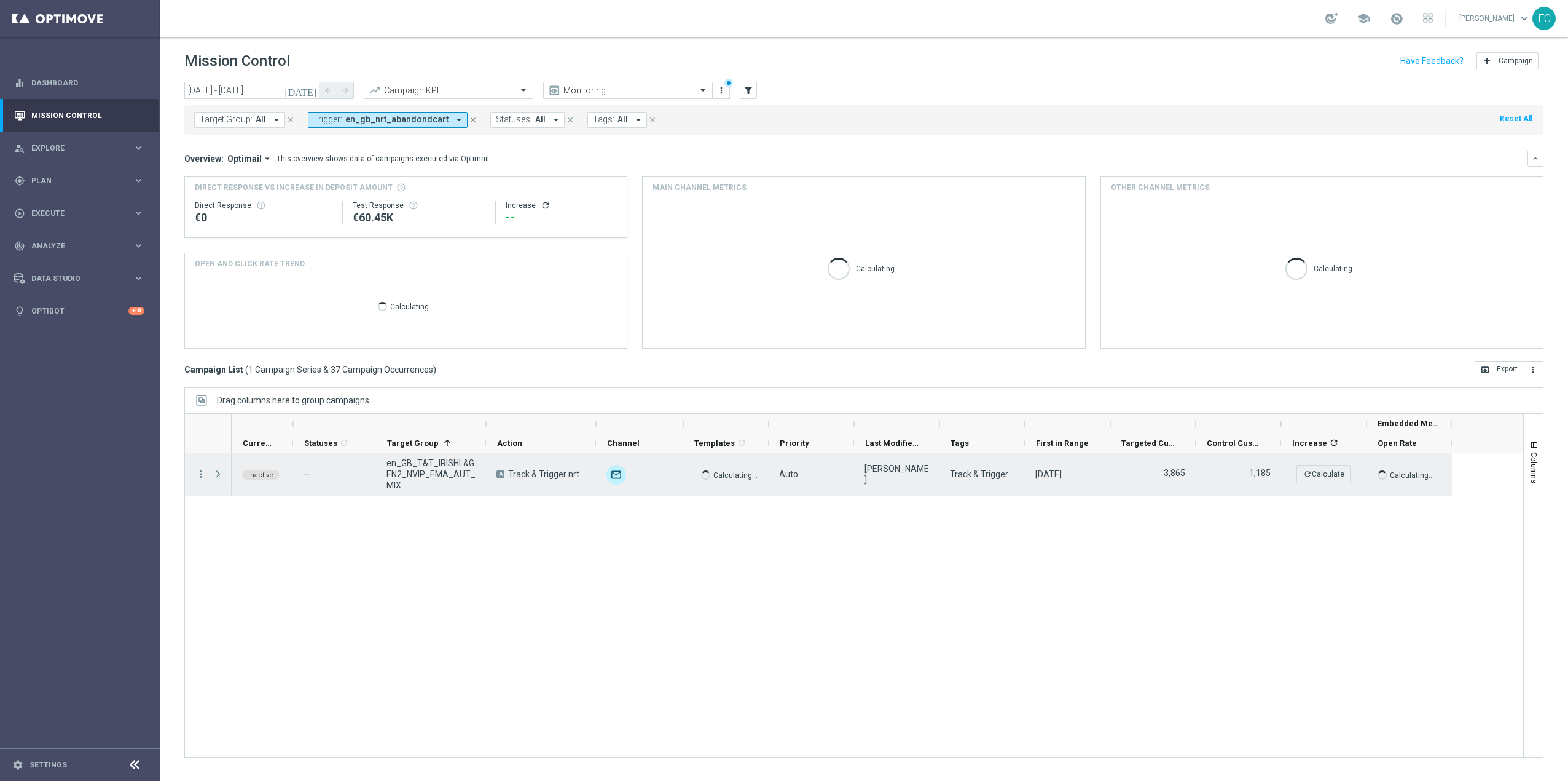
click at [215, 471] on span "Press SPACE to select this row." at bounding box center [218, 474] width 11 height 10
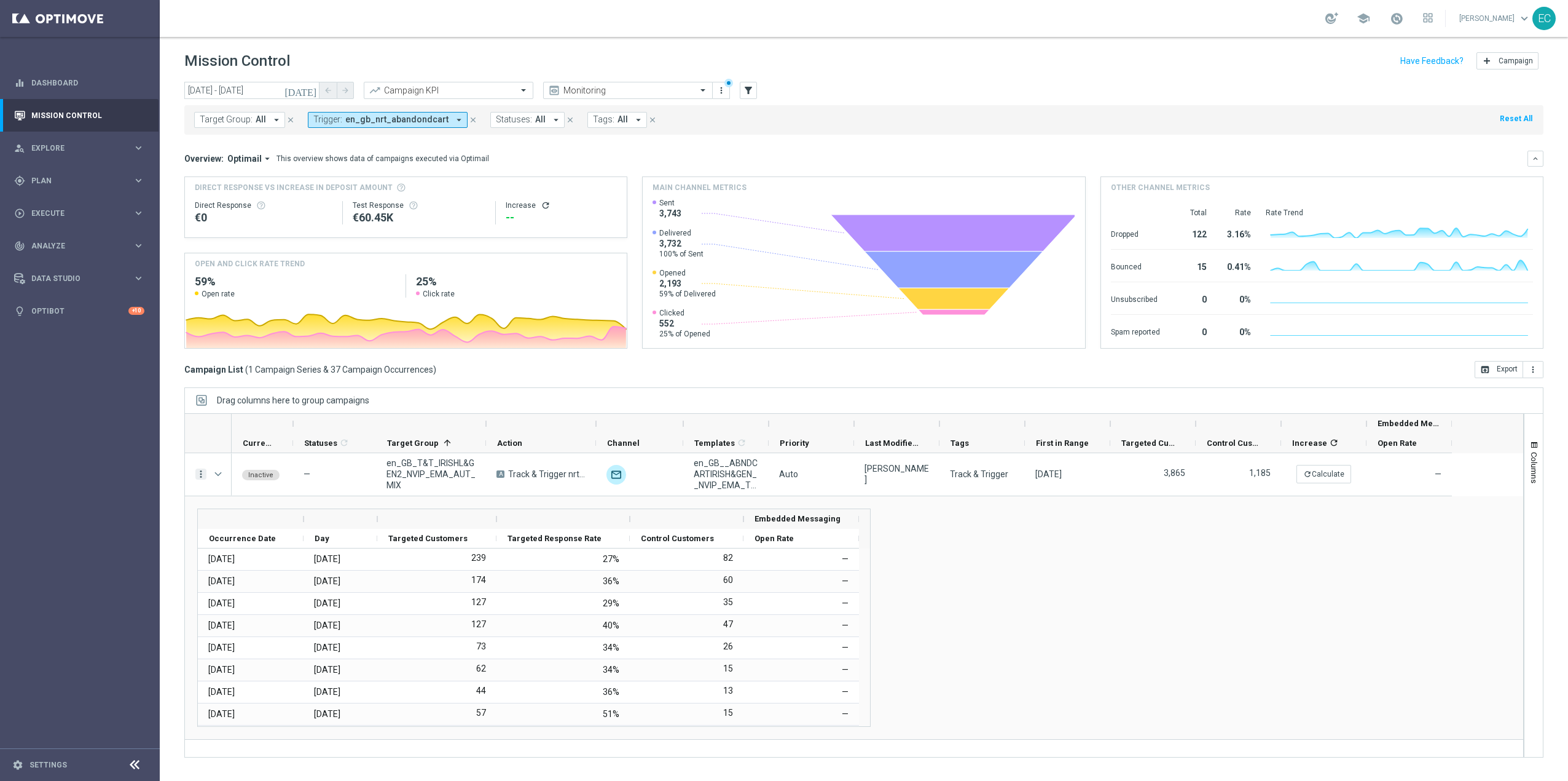
click at [201, 471] on icon "more_vert" at bounding box center [201, 473] width 11 height 11
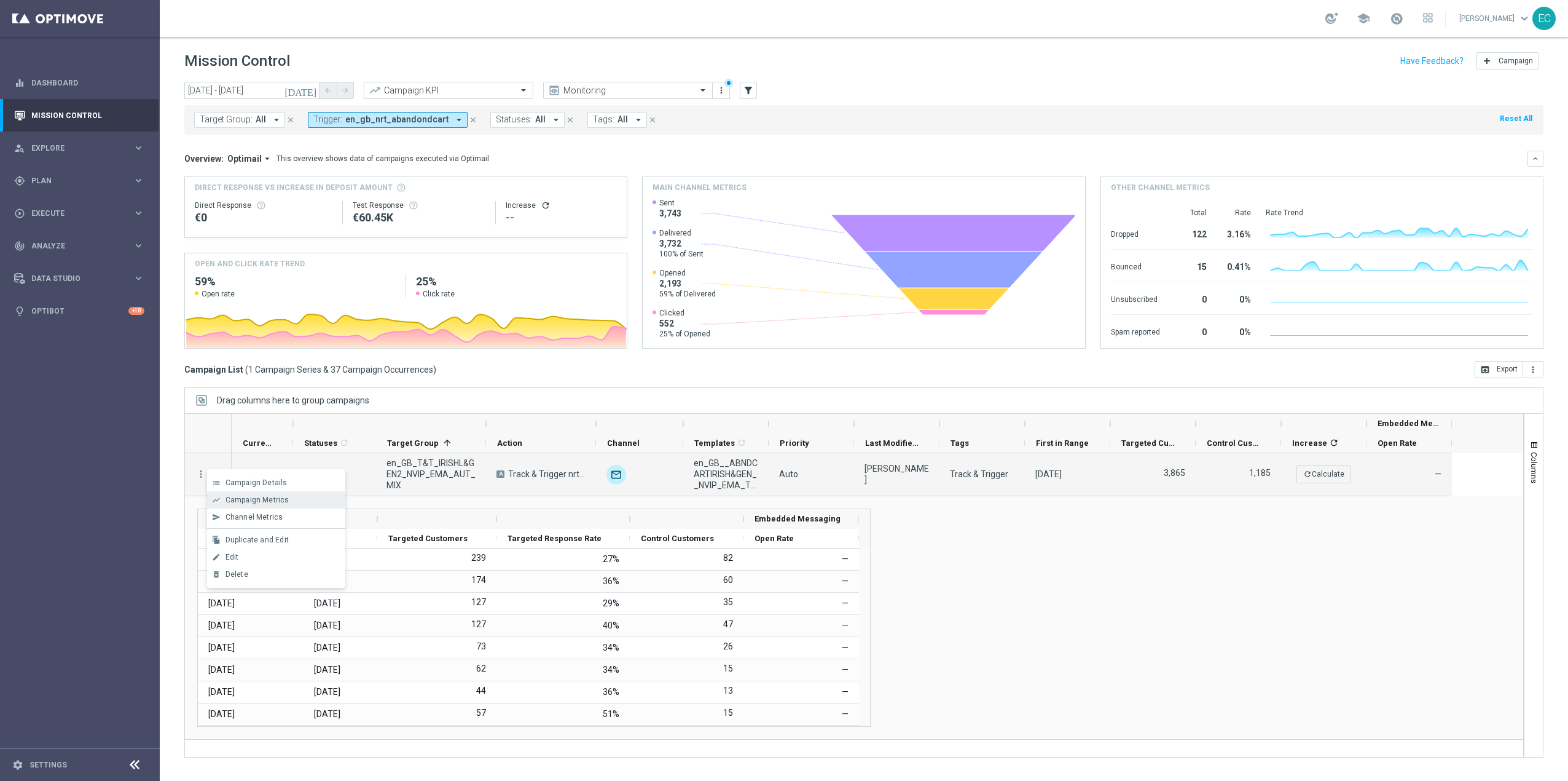
click at [284, 499] on span "Campaign Metrics" at bounding box center [257, 499] width 64 height 8
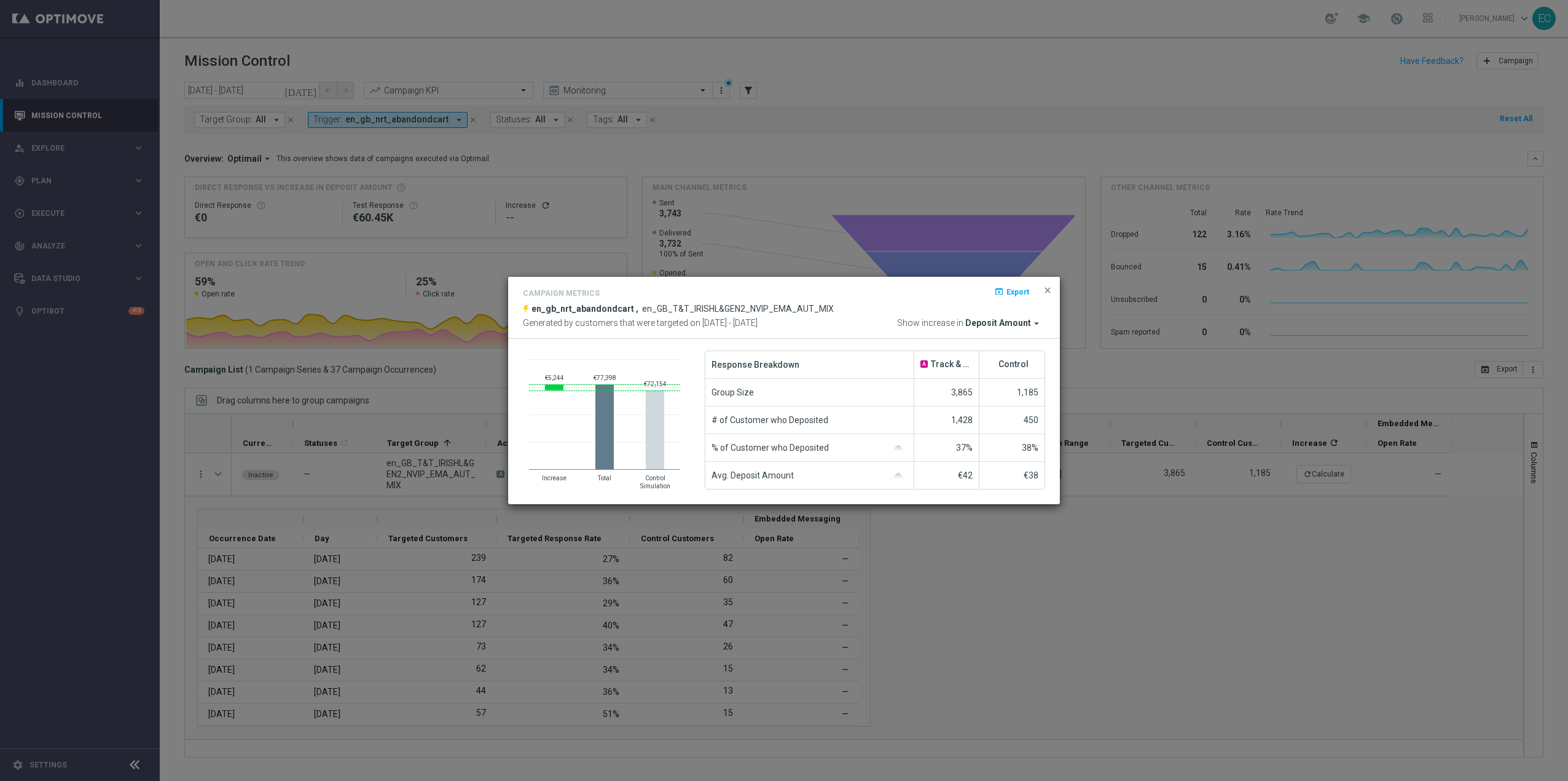
drag, startPoint x: 1050, startPoint y: 291, endPoint x: 1025, endPoint y: 325, distance: 42.2
click at [1025, 325] on div "Campaign Metrics open_in_browser Export en_gb_nrt_abandondcart , en_GB_T&T_IRIS…" at bounding box center [784, 307] width 552 height 62
click at [1025, 325] on span "Deposit Amount" at bounding box center [999, 323] width 66 height 11
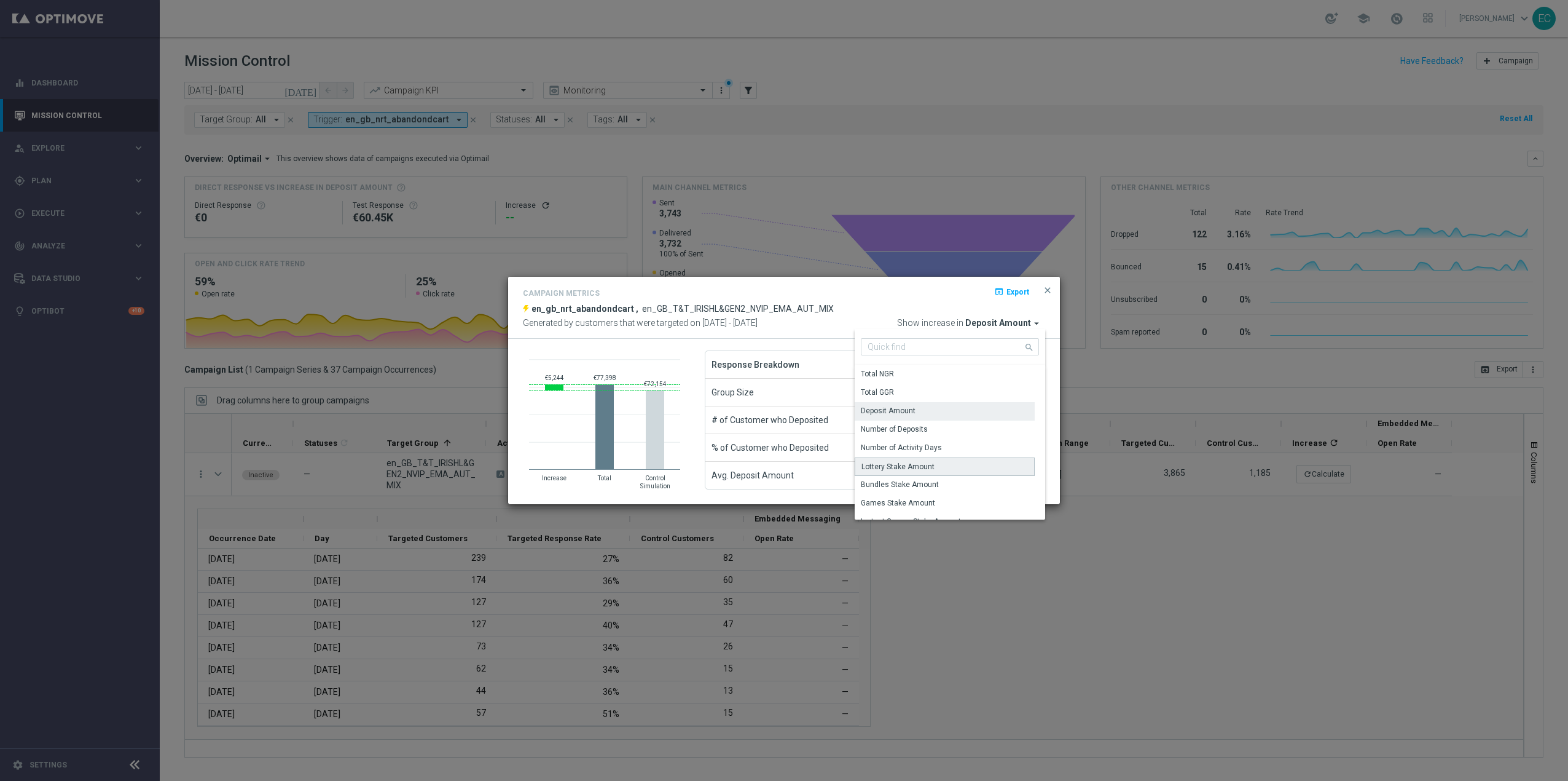
click at [914, 458] on div "Lottery Stake Amount" at bounding box center [945, 466] width 180 height 18
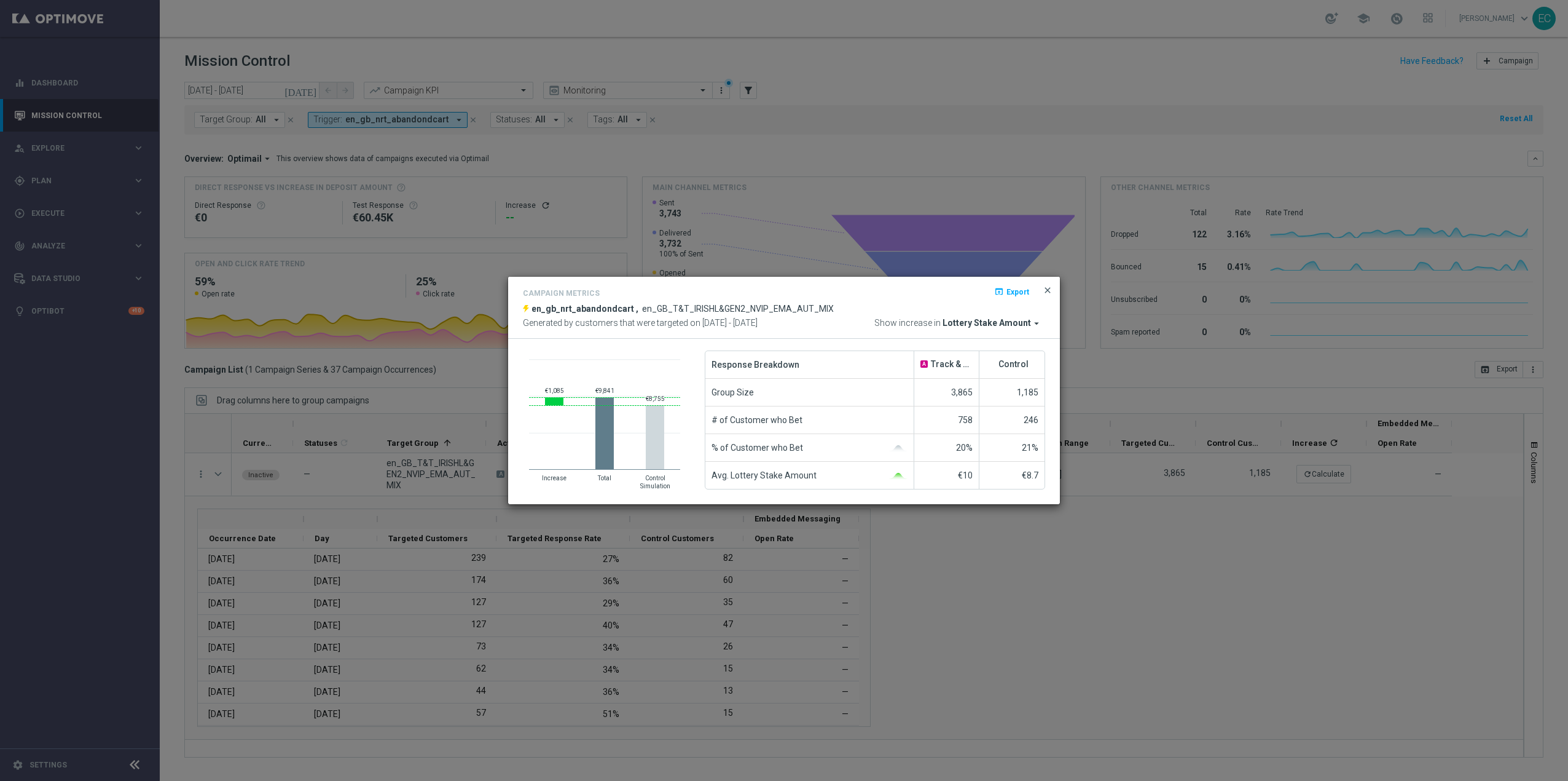
click at [1046, 285] on span "close" at bounding box center [1047, 290] width 10 height 10
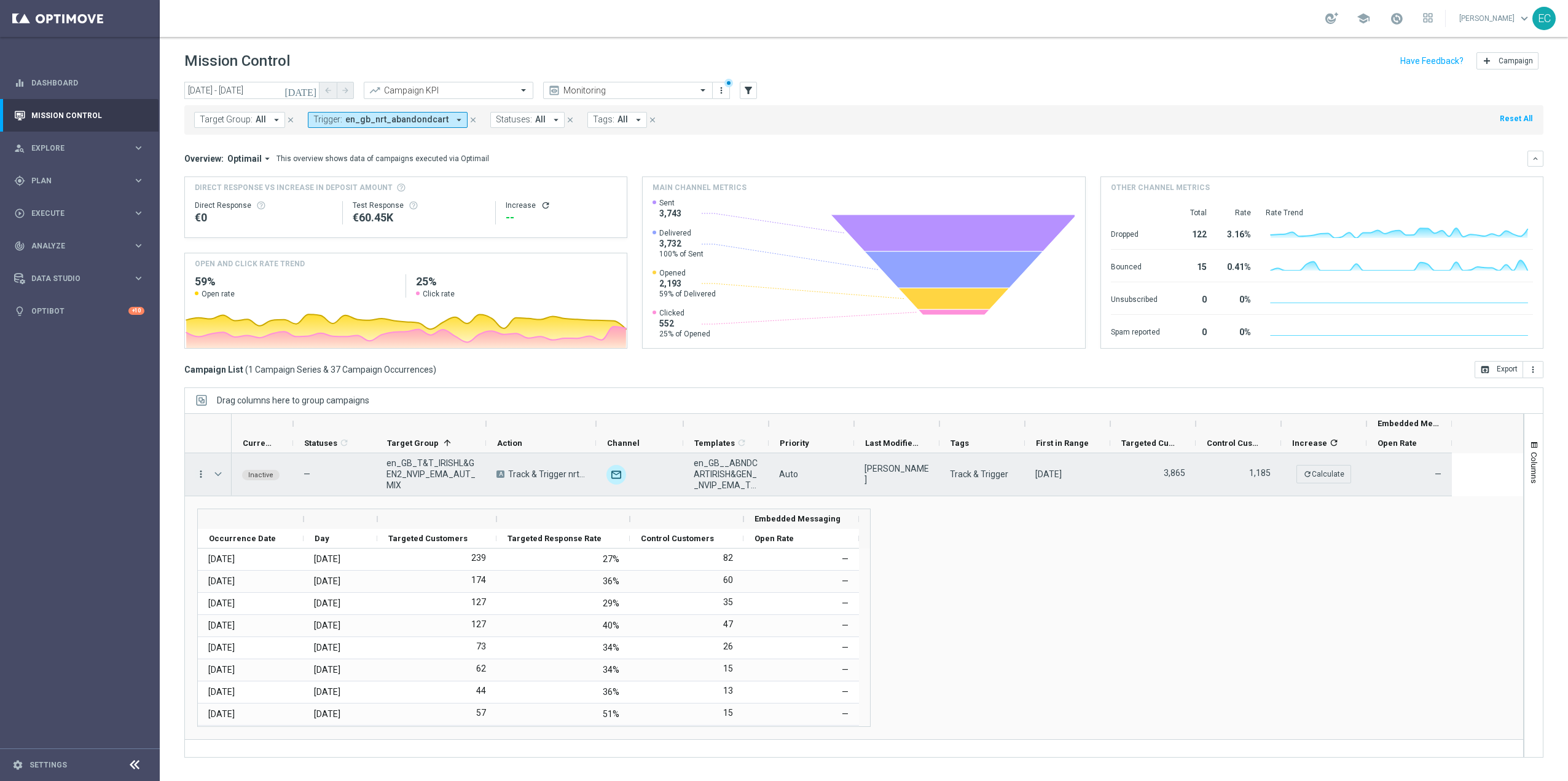
click at [202, 473] on icon "more_vert" at bounding box center [201, 473] width 11 height 11
click at [730, 478] on span "en_GB__ABNDCARTIRISH&GEN__NVIP_EMA_T&T_MIX" at bounding box center [726, 474] width 64 height 33
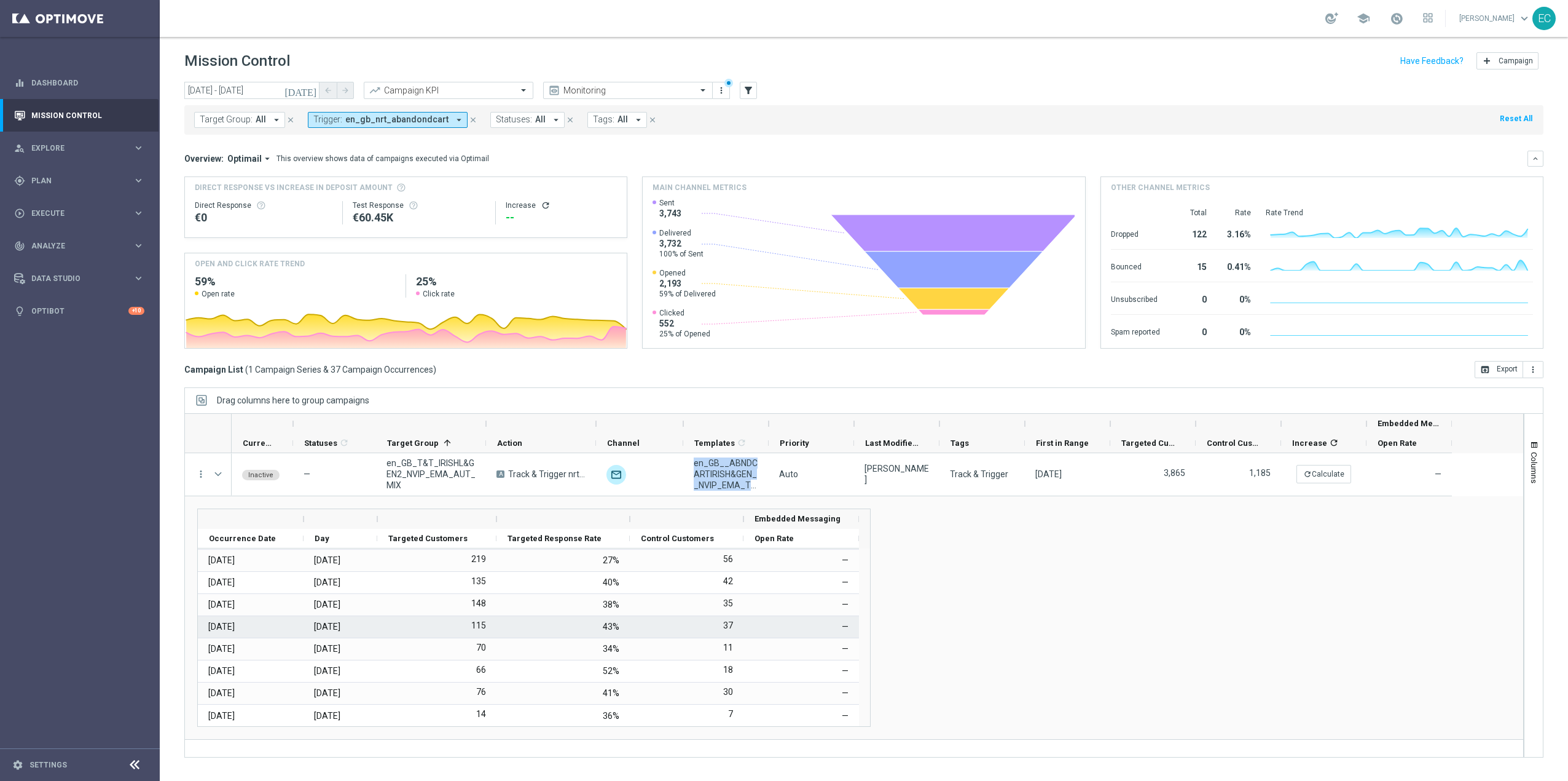
scroll to position [0, 0]
click at [81, 172] on div "gps_fixed Plan keyboard_arrow_right" at bounding box center [79, 180] width 158 height 32
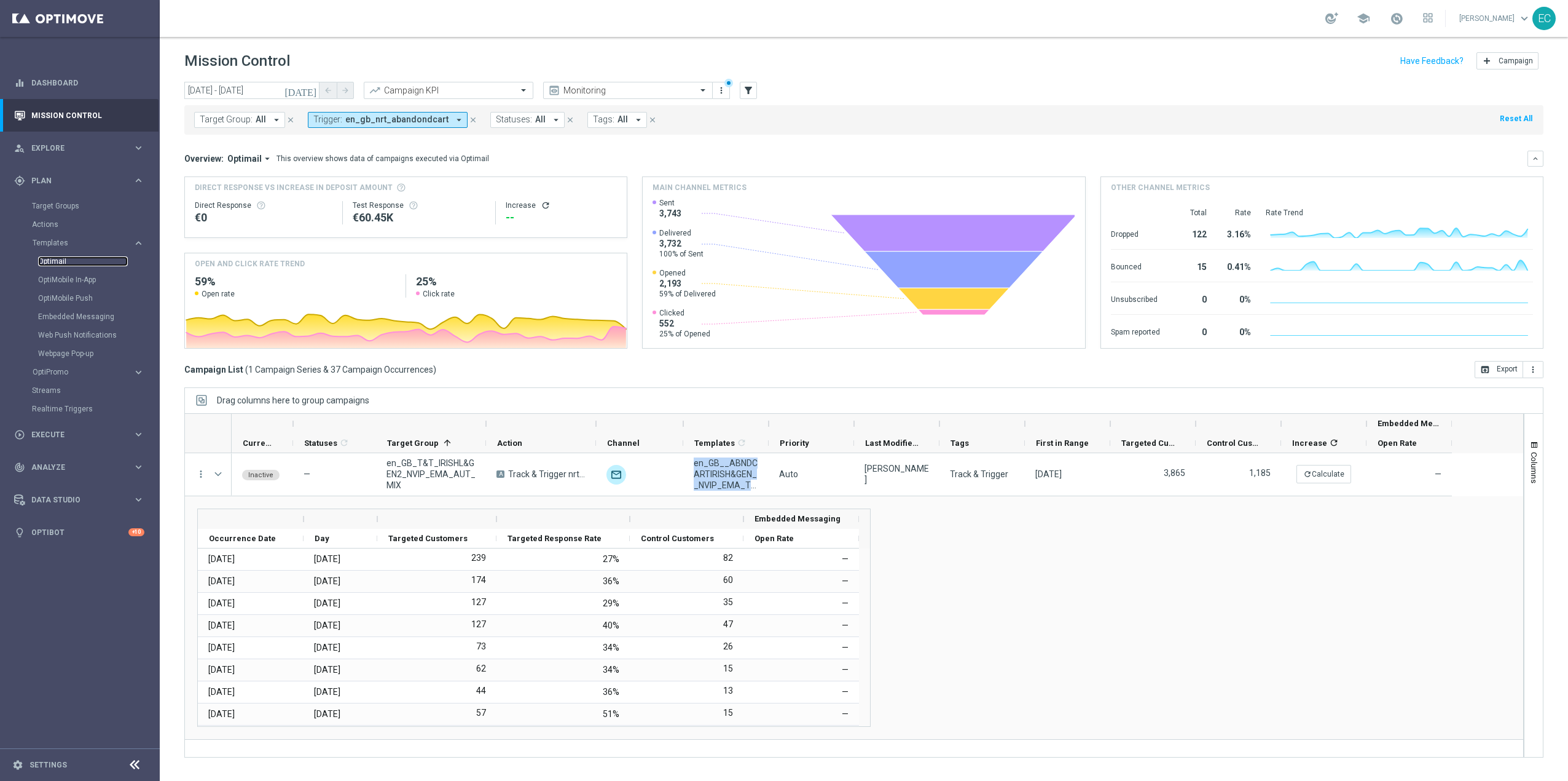
click at [80, 263] on link "Optimail" at bounding box center [83, 261] width 90 height 10
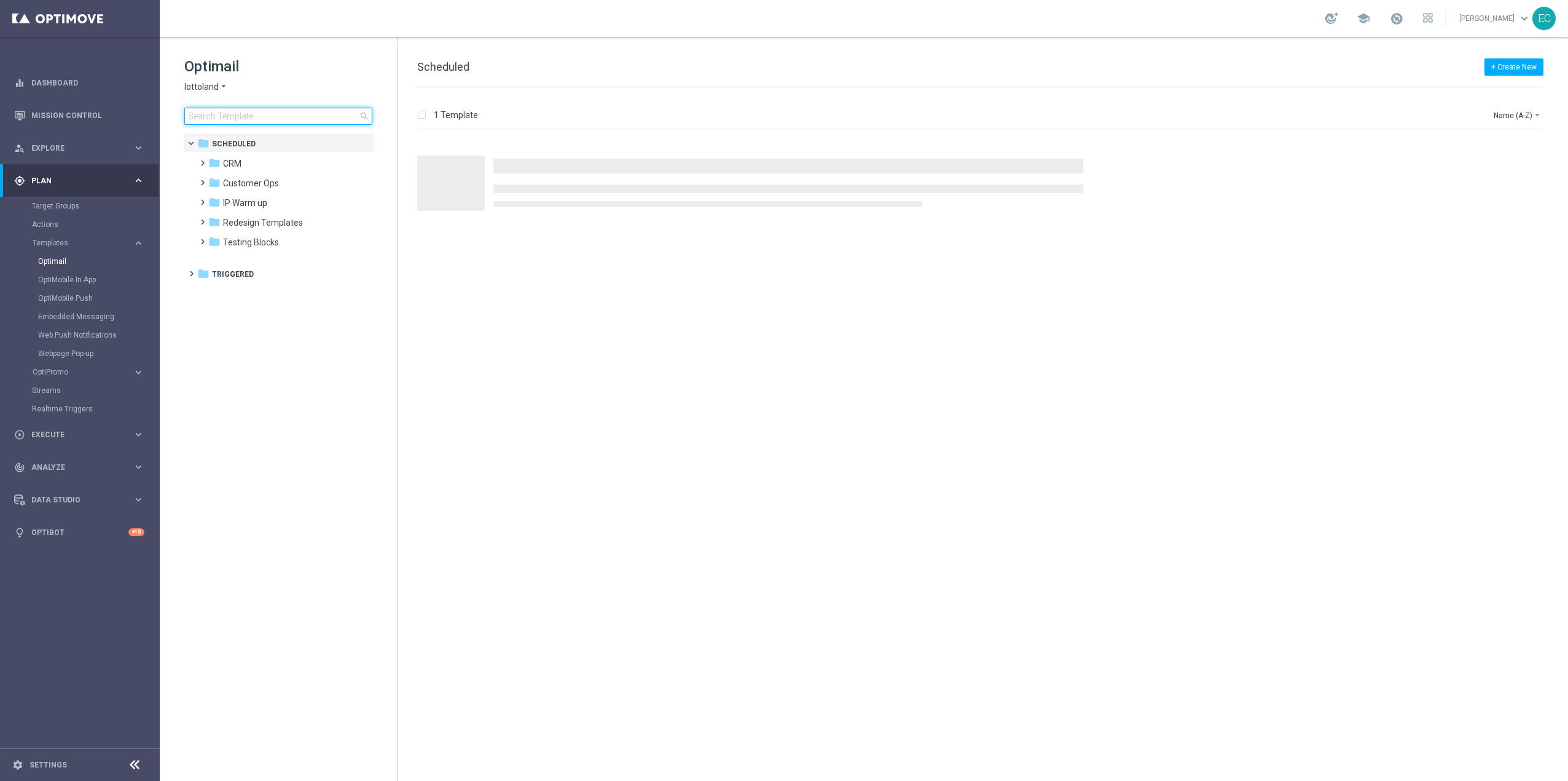
click at [256, 116] on input at bounding box center [278, 116] width 188 height 17
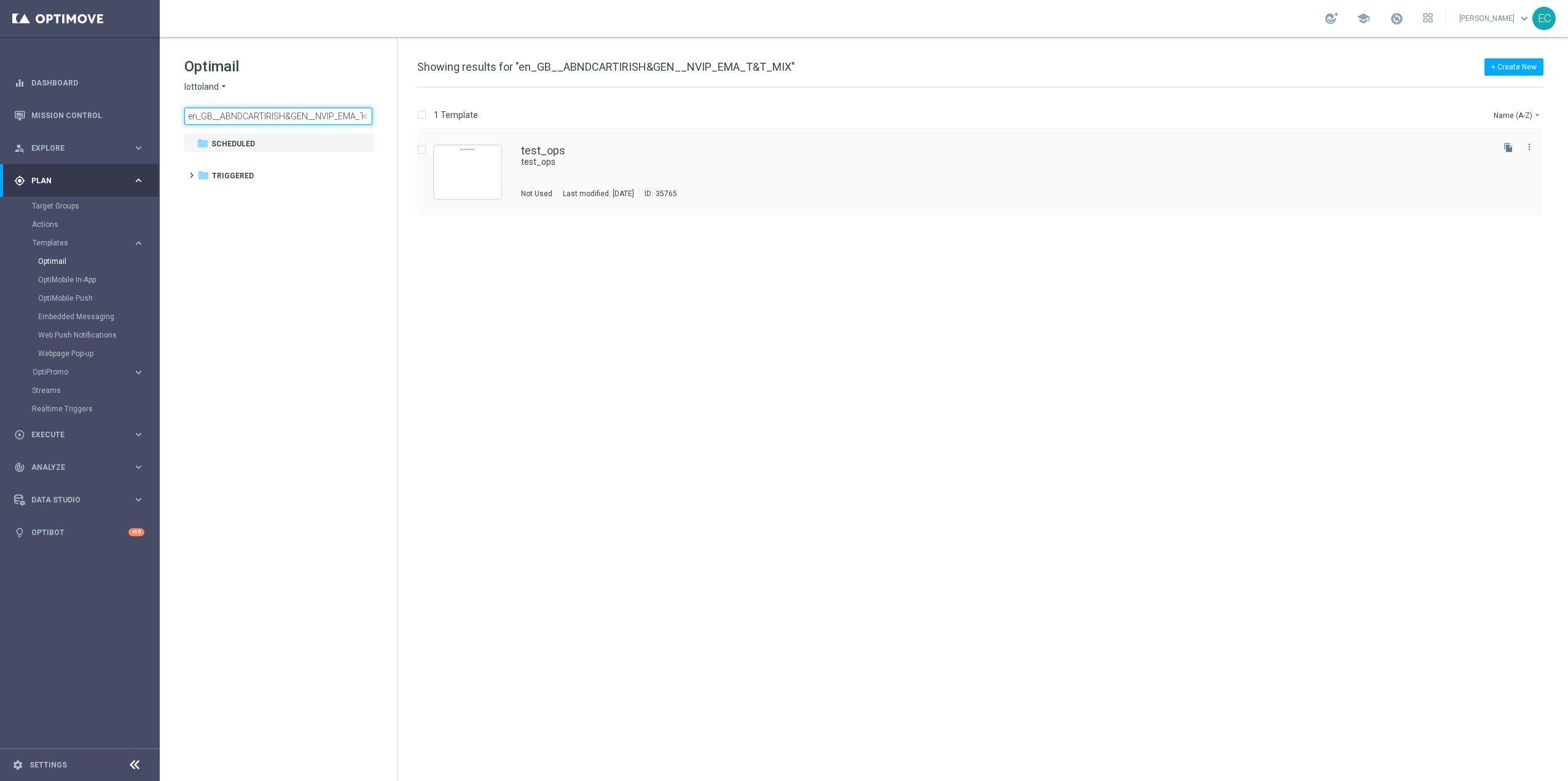
scroll to position [0, 30]
type input "en_GB__ABNDCARTIRISH&GEN__NVIP_EMA_T&T_MIX"
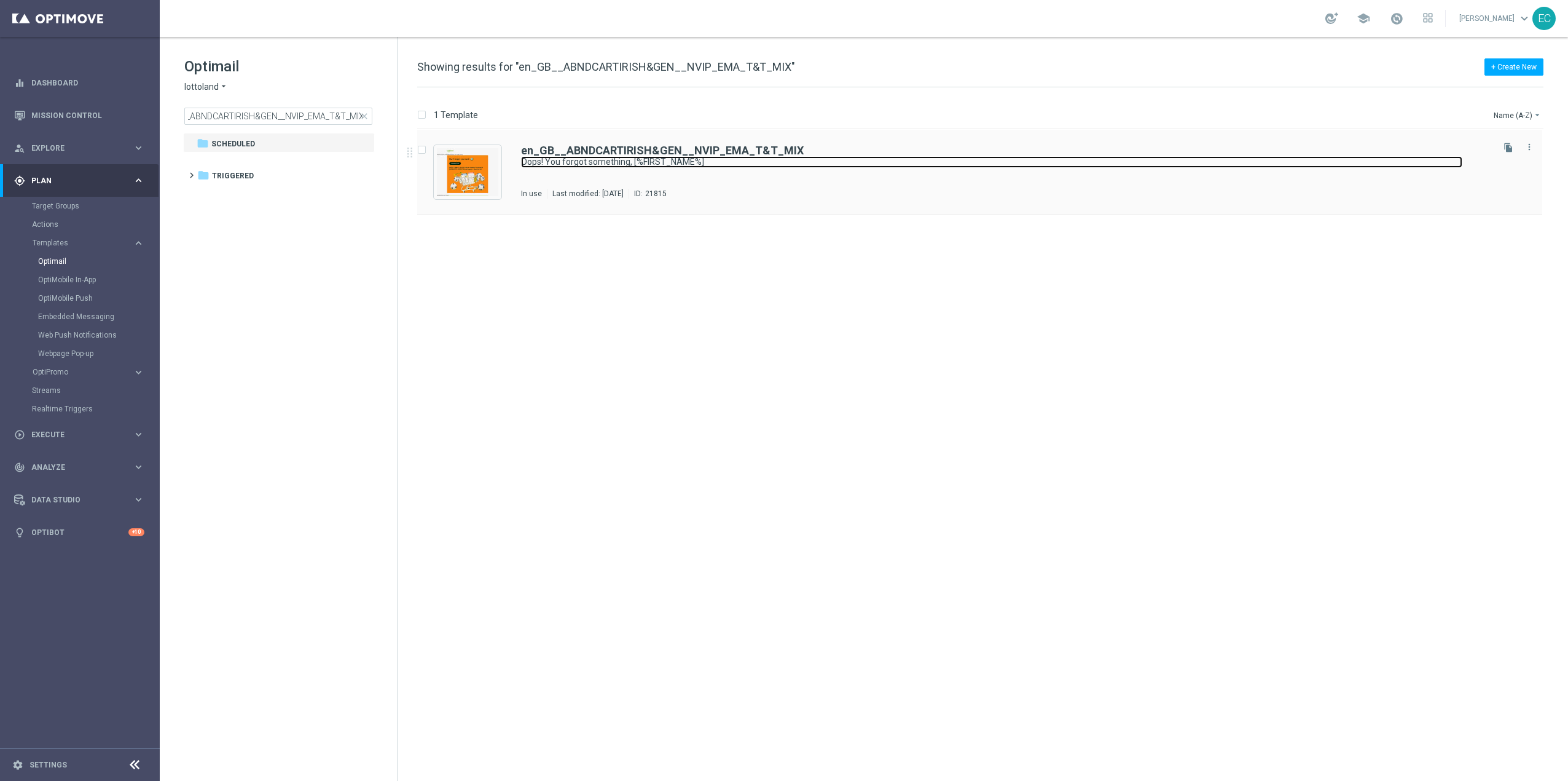
click at [654, 161] on link "Oops! You forgot something, [%FIRST_NAME%]" at bounding box center [991, 162] width 942 height 12
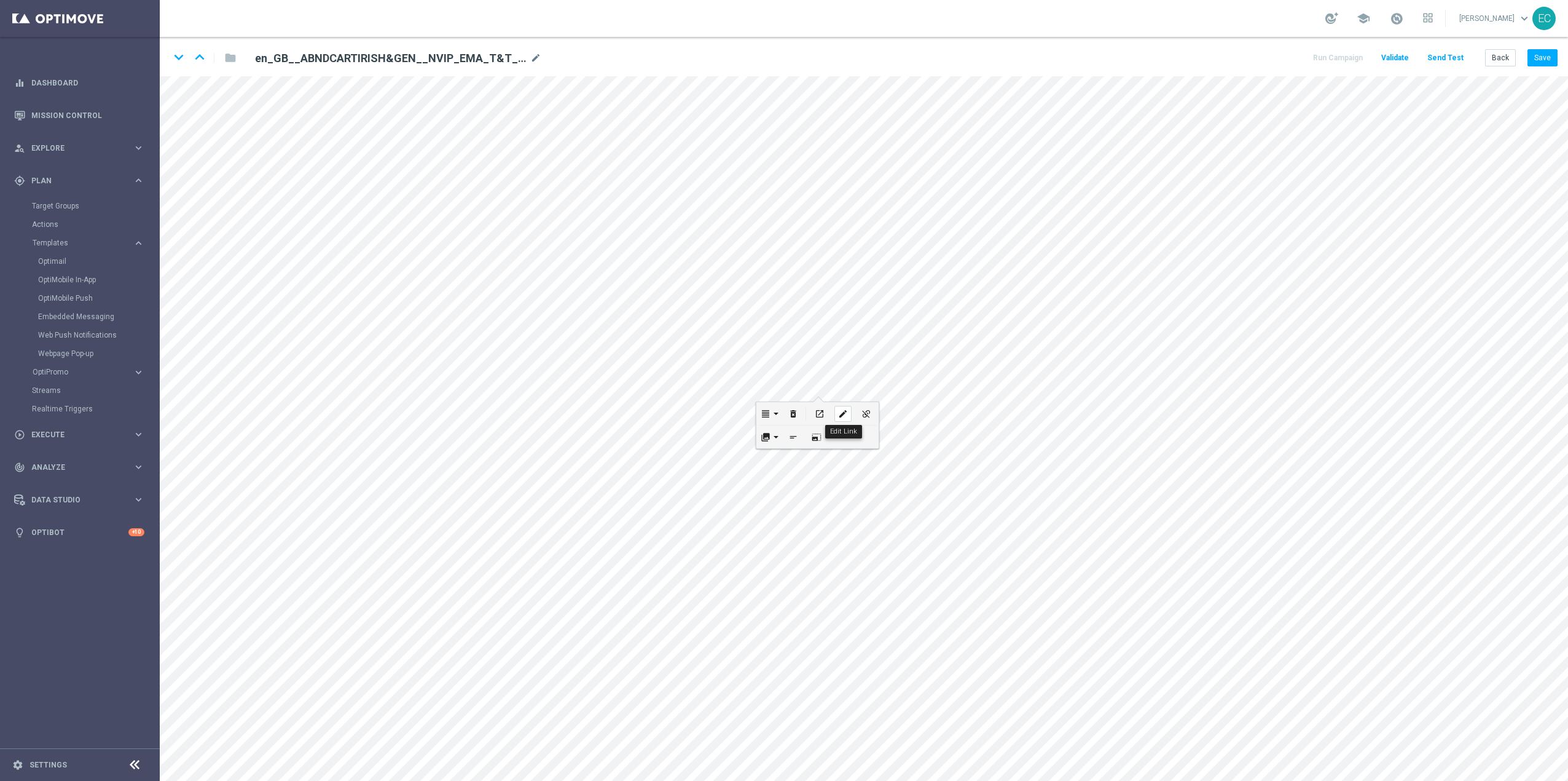
click at [843, 412] on icon "edit" at bounding box center [842, 414] width 9 height 10
click at [850, 421] on input "https://www.lottoland.co.uk/shoppingcart?lottolapid=crm_email_uk&utm_medium=ema…" at bounding box center [816, 421] width 135 height 17
click at [869, 410] on div "edit" at bounding box center [863, 409] width 17 height 16
checkbox input "true"
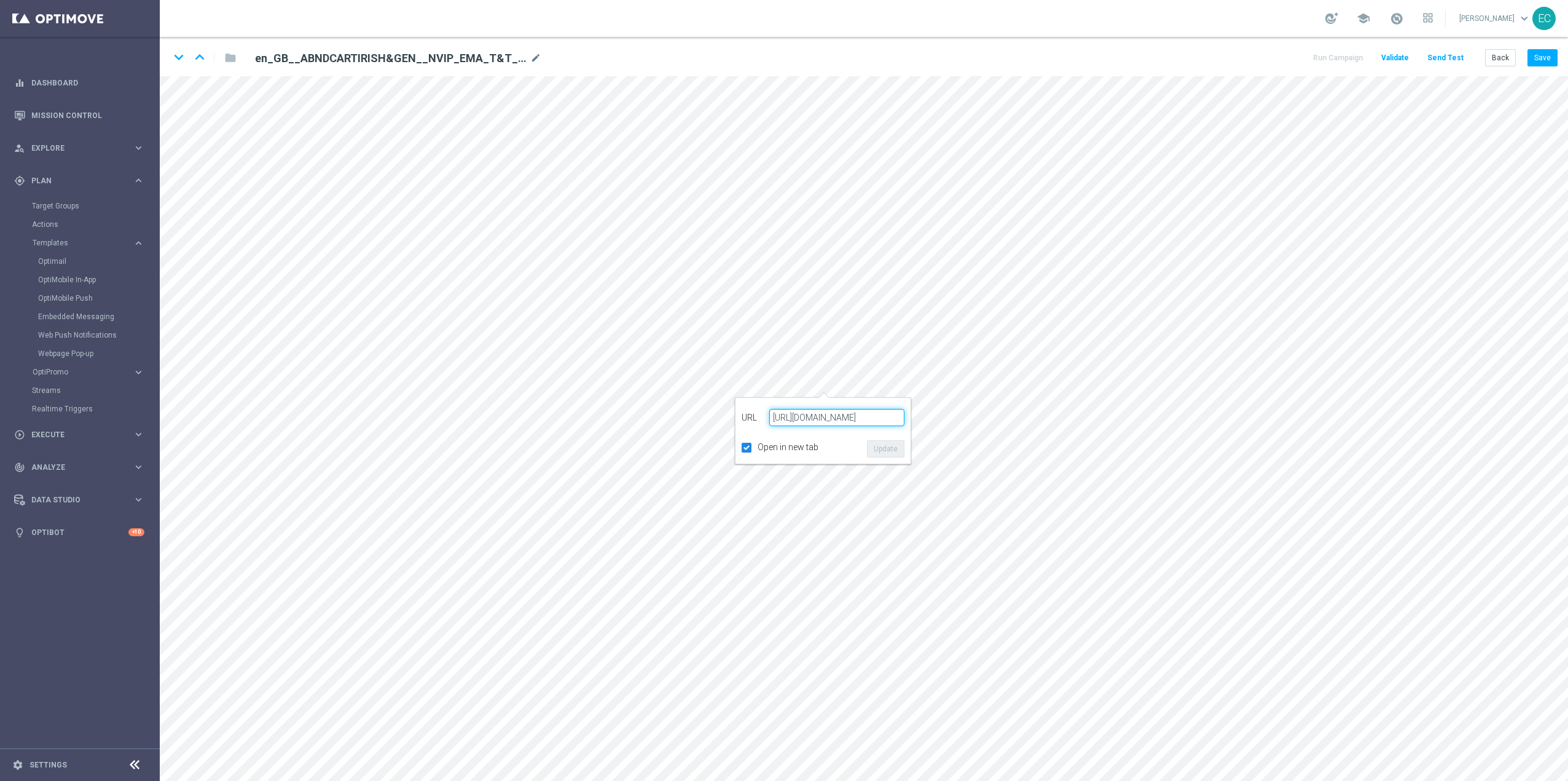
scroll to position [0, 0]
click at [797, 627] on icon "edit" at bounding box center [801, 629] width 9 height 10
type input "https://www.lottoland.co.uk/shoppingcart?lottolapid=crm_email_uk&utm_medium=ema…"
click at [798, 639] on input "https://www.lottoland.co.uk/shoppingcart?lottolapid=crm_email_uk&utm_medium=ema…" at bounding box center [774, 637] width 135 height 17
click at [793, 641] on input "https://www.lottoland.co.uk/shoppingcart?lottolapid=crm_email_uk&utm_medium=ema…" at bounding box center [774, 637] width 135 height 17
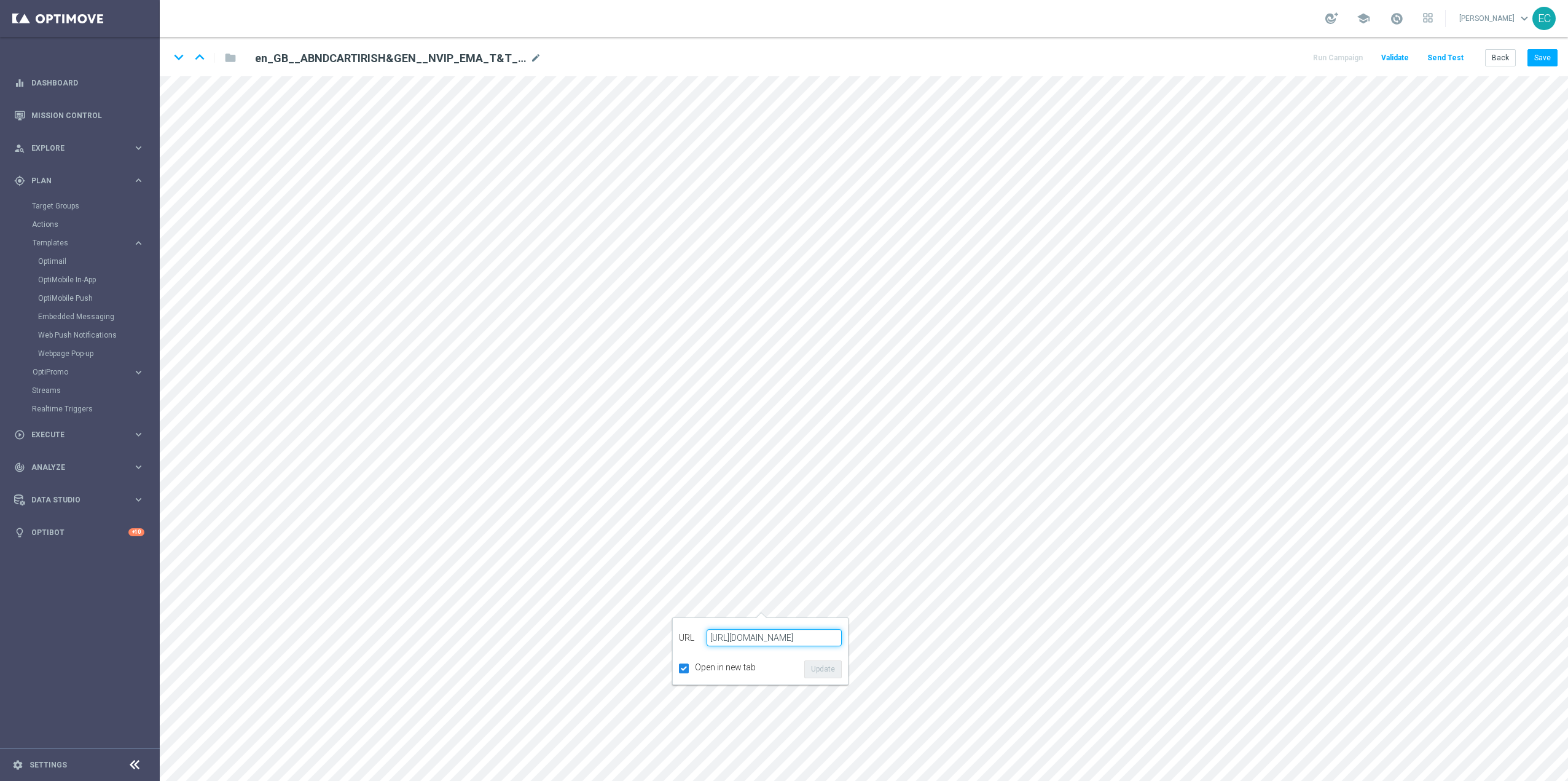
click at [793, 641] on input "https://www.lottoland.co.uk/shoppingcart?lottolapid=crm_email_uk&utm_medium=ema…" at bounding box center [774, 637] width 135 height 17
checkbox input "true"
click at [1507, 56] on button "Back" at bounding box center [1500, 58] width 31 height 17
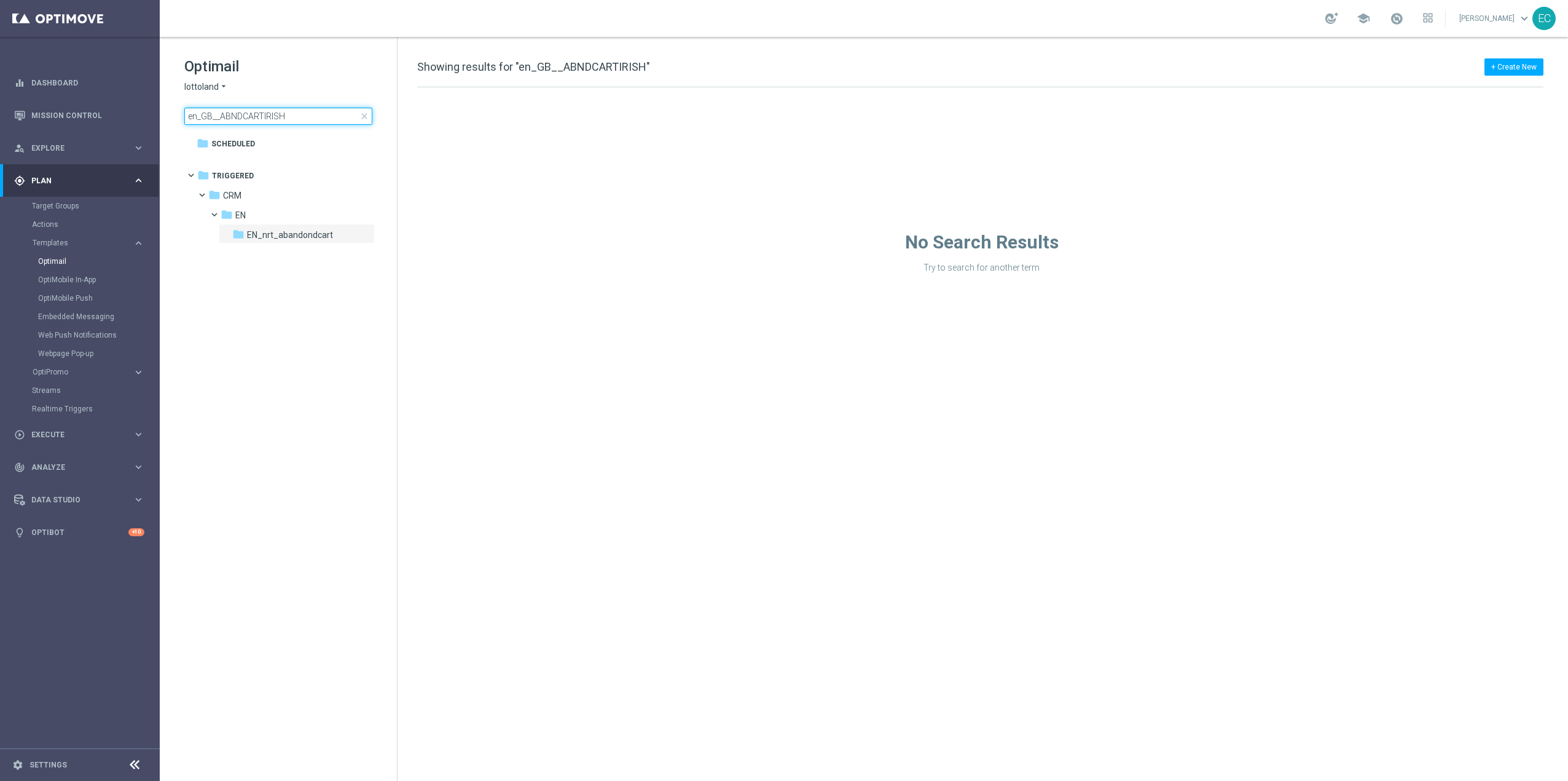
click at [296, 115] on input "en_GB__ABNDCARTIRISH" at bounding box center [278, 116] width 188 height 17
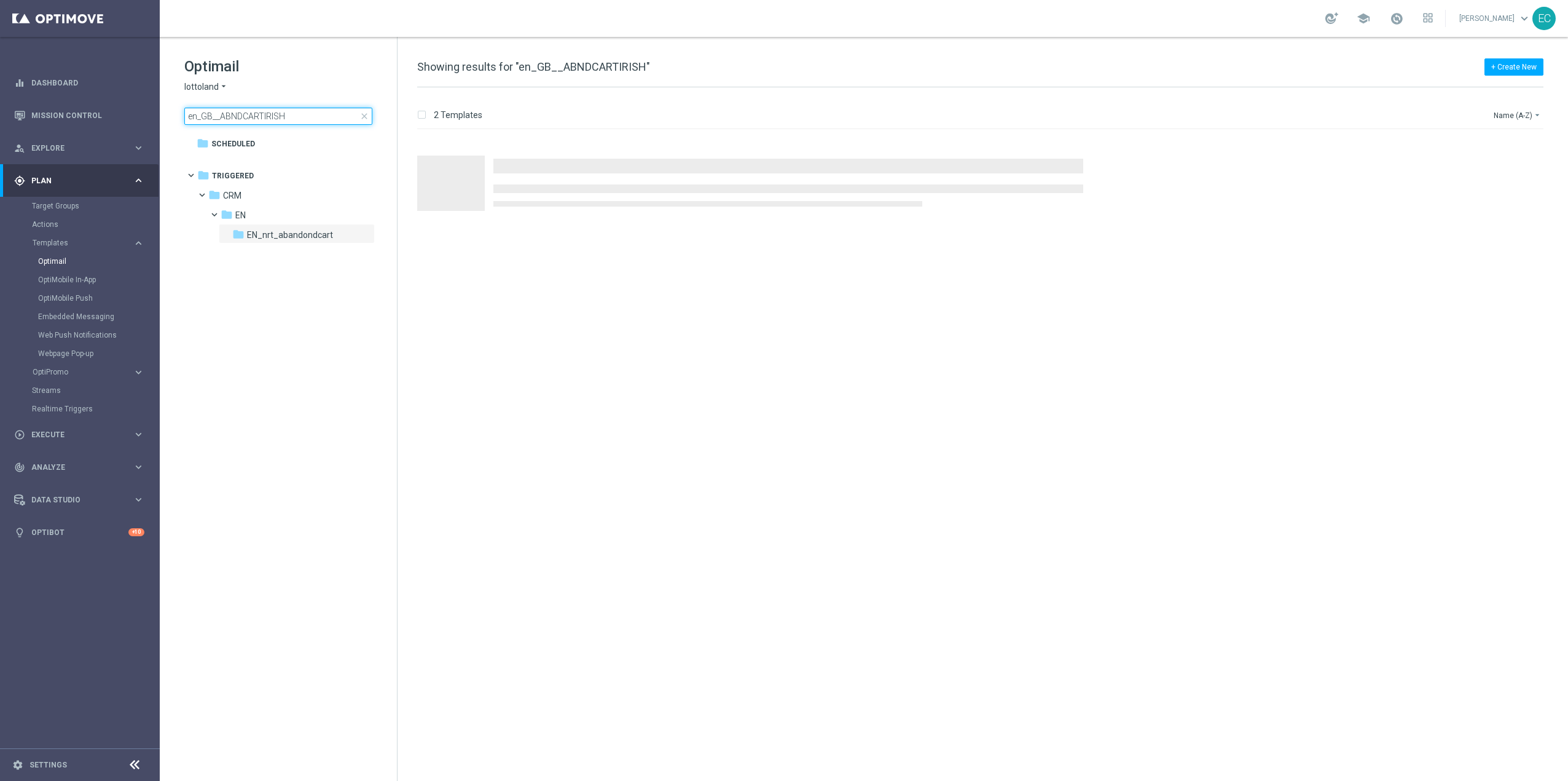
click at [296, 115] on input "en_GB__ABNDCARTIRISH" at bounding box center [278, 116] width 188 height 17
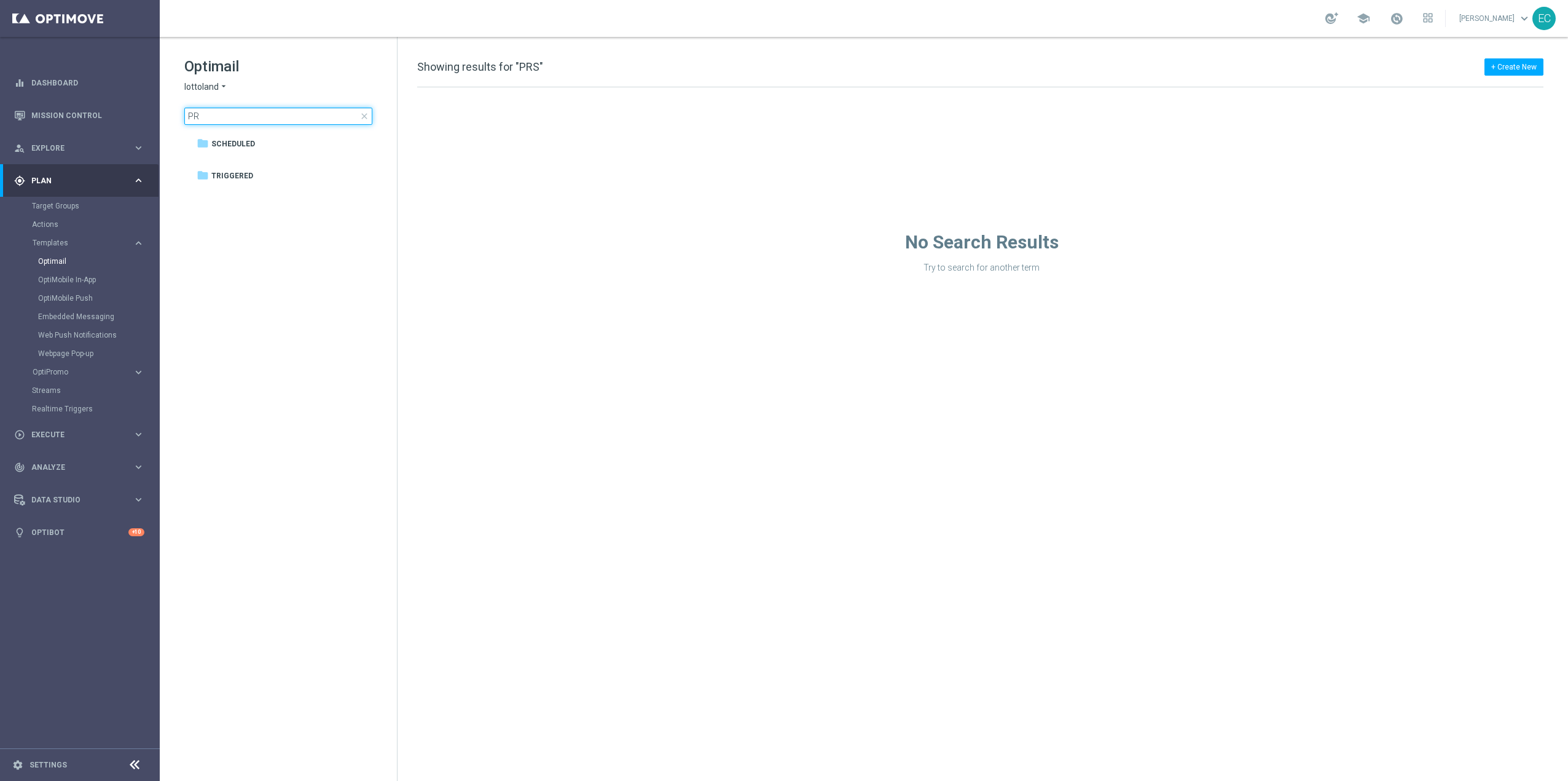
type input "P"
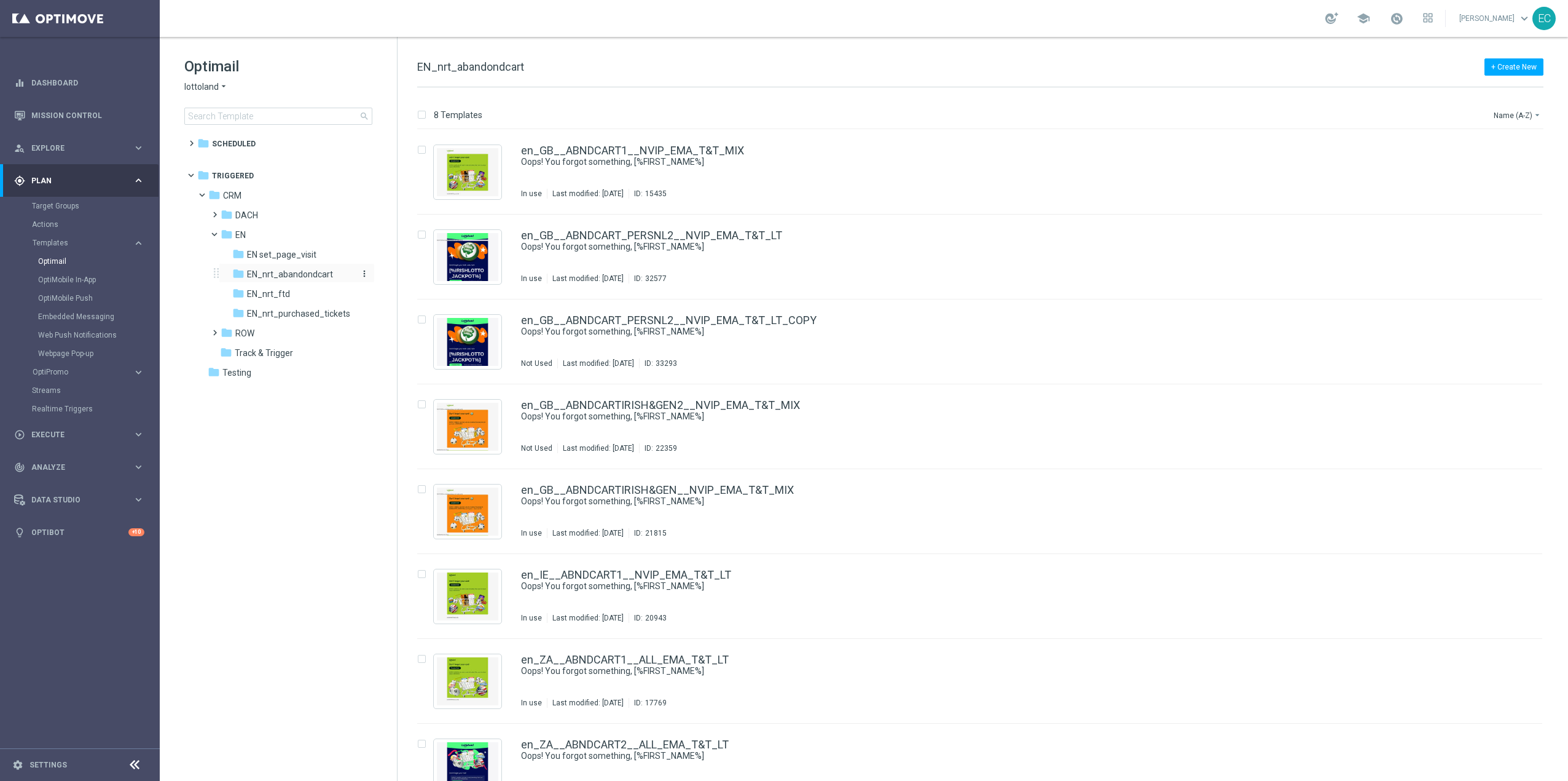
click at [321, 275] on span "EN_nrt_abandondcart" at bounding box center [290, 273] width 86 height 11
click at [711, 233] on link "en_GB__ABNDCART_PERSNL2__NVIP_EMA_T&T_LT" at bounding box center [651, 234] width 261 height 11
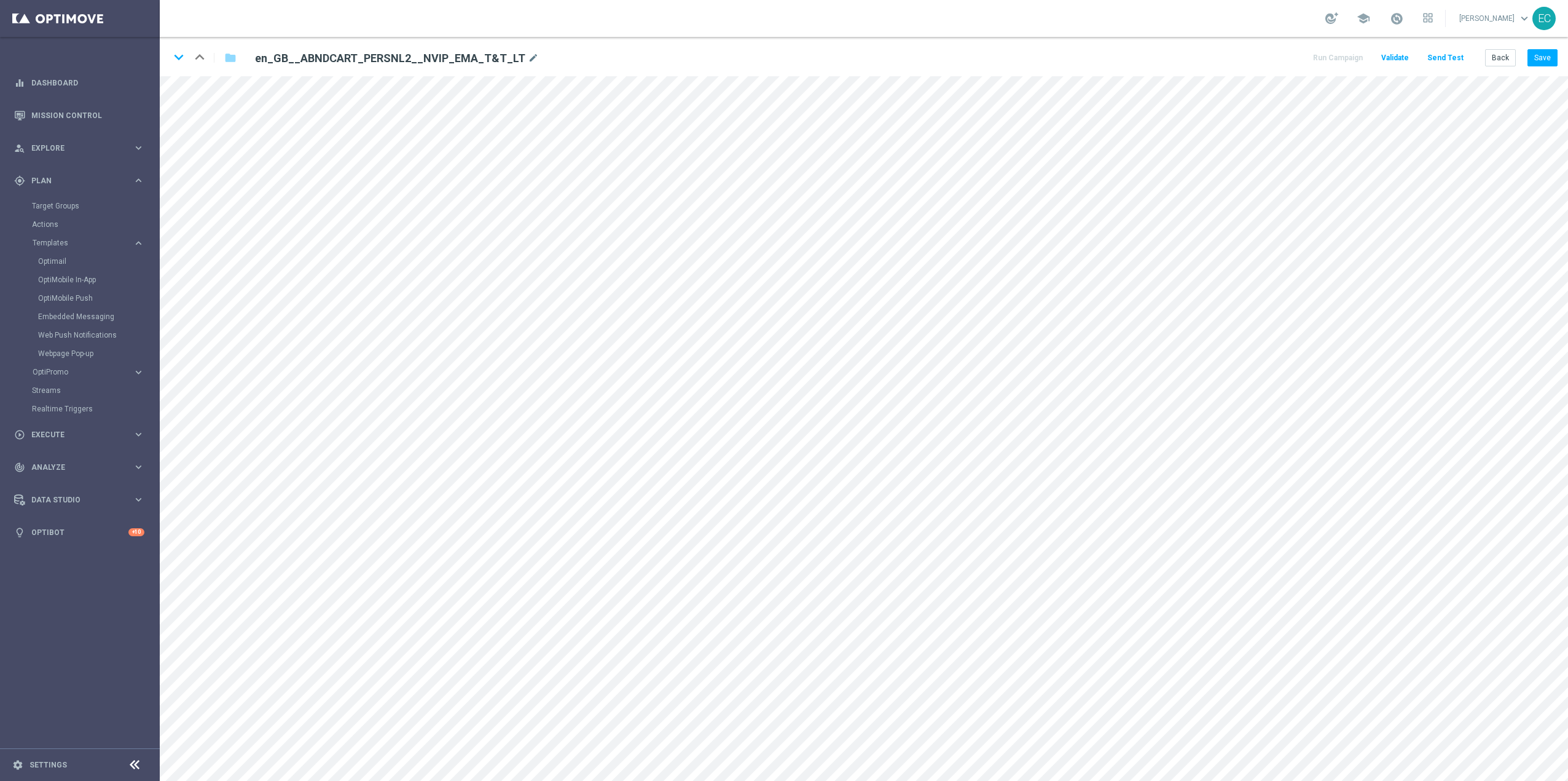
click at [1458, 59] on button "Send Test" at bounding box center [1445, 58] width 40 height 17
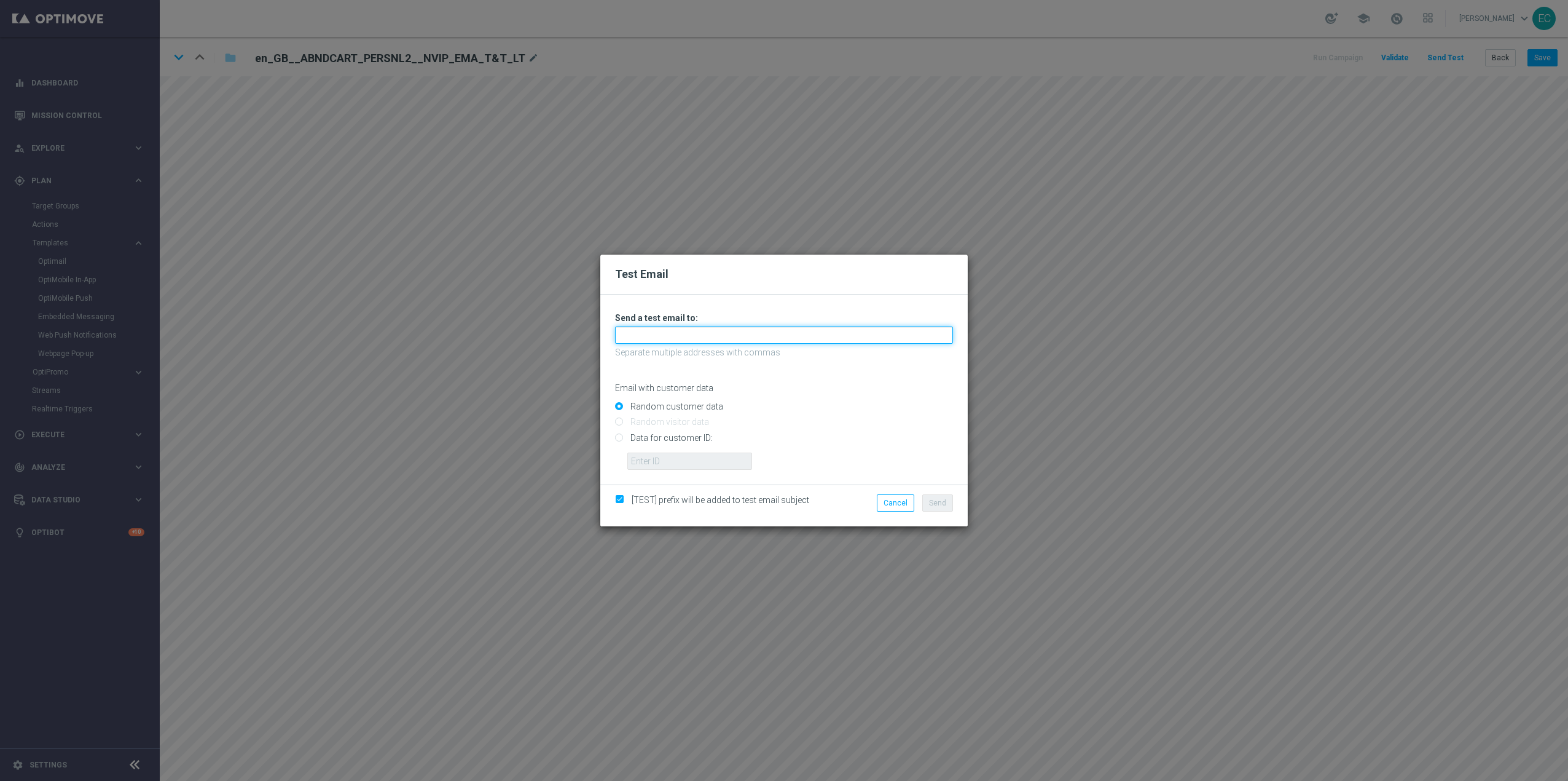
click at [674, 333] on input "text" at bounding box center [783, 334] width 338 height 17
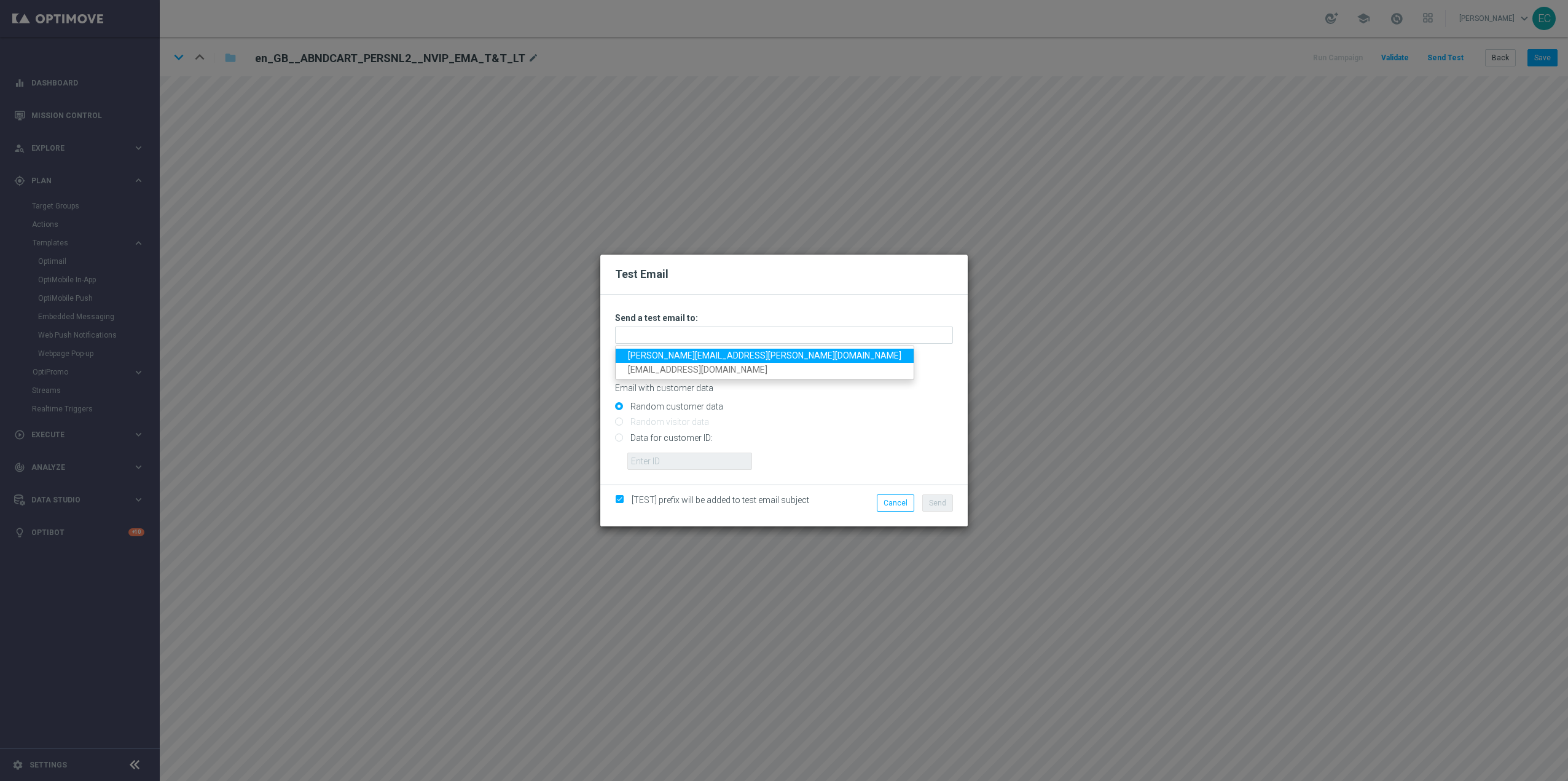
click at [720, 358] on link "elizabeth.cotter@lottoland.com" at bounding box center [764, 355] width 298 height 14
type input "elizabeth.cotter@lottoland.com"
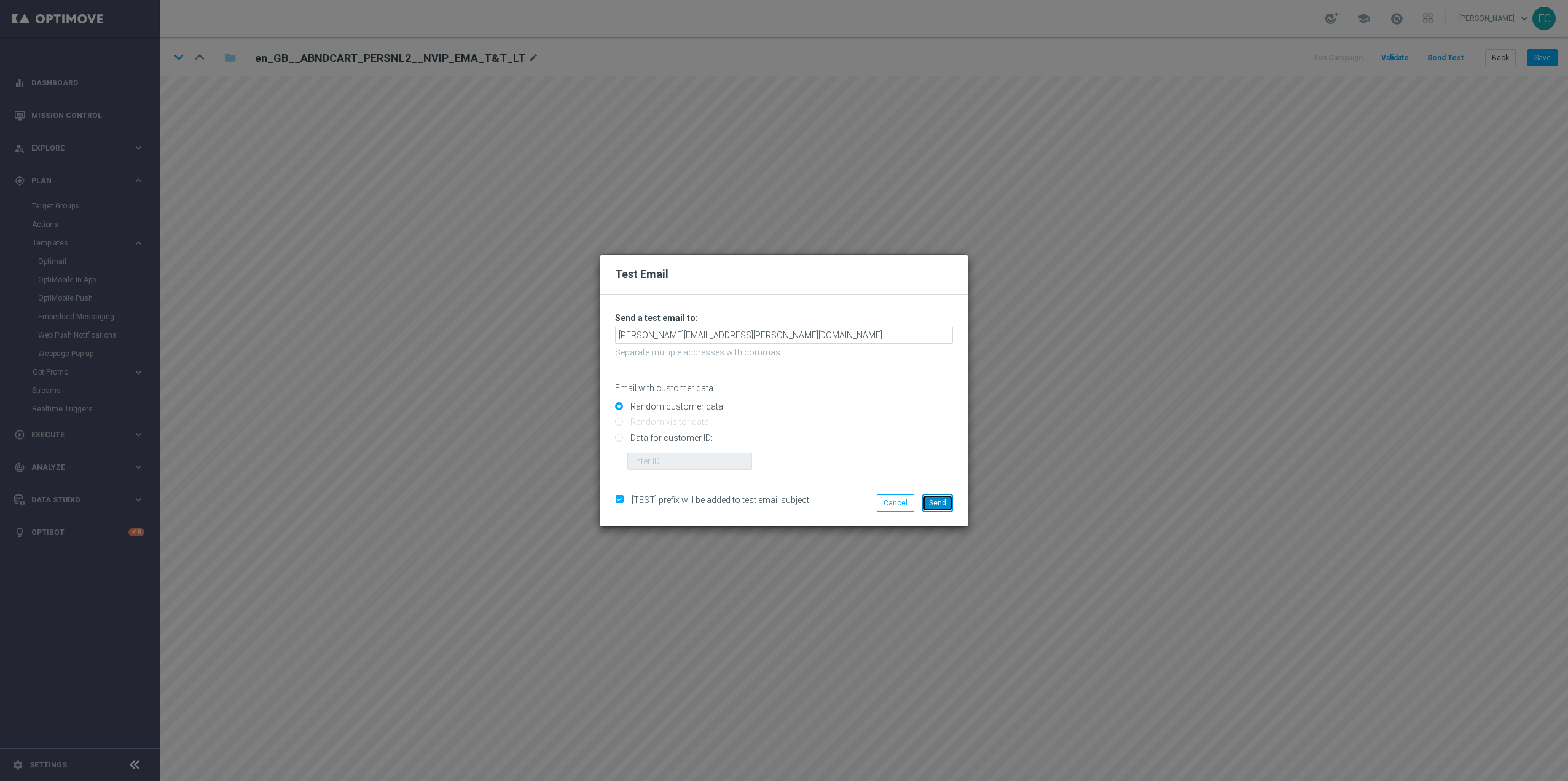
click at [942, 504] on span "Send" at bounding box center [937, 503] width 17 height 8
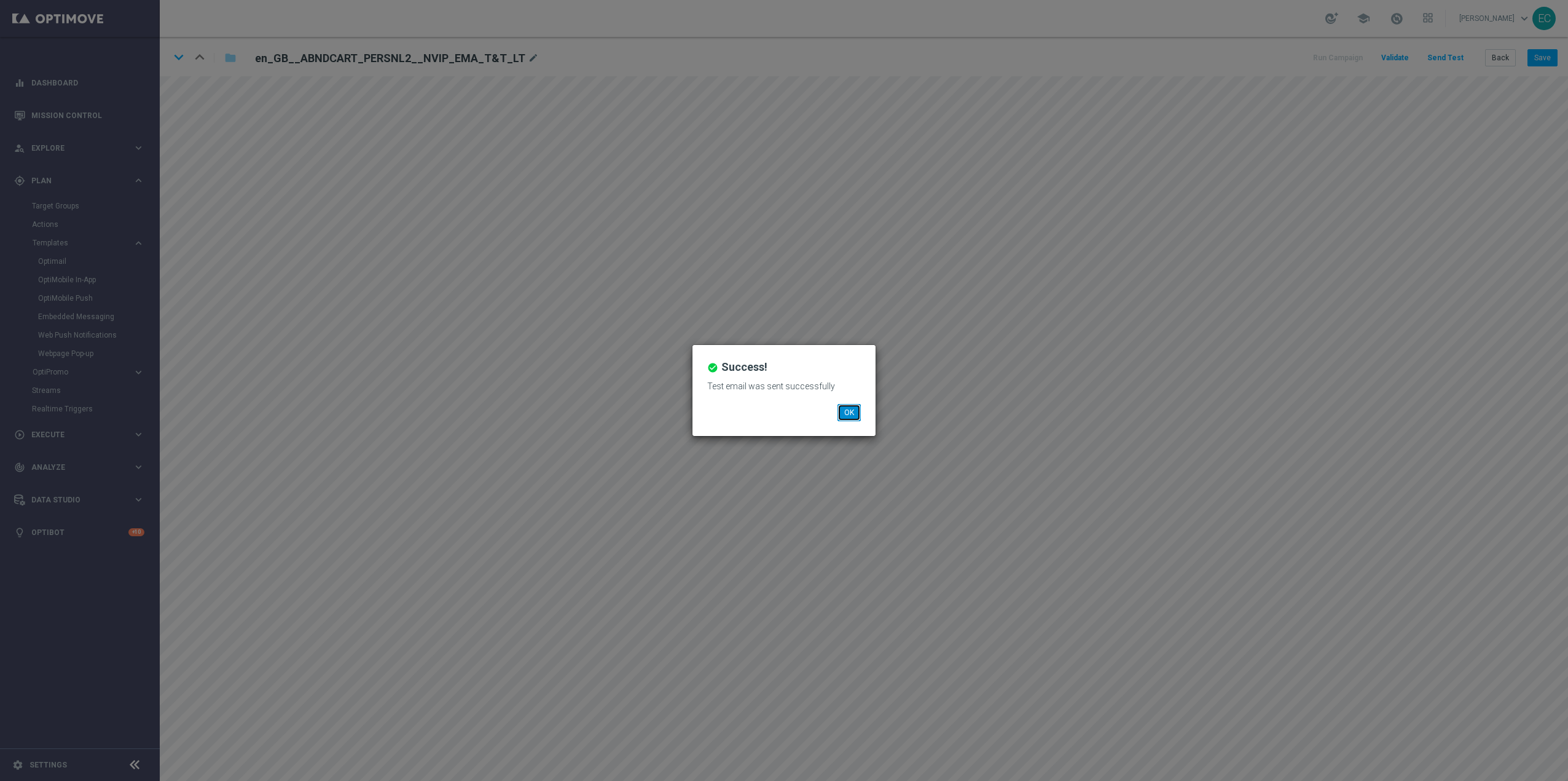
click at [851, 415] on button "OK" at bounding box center [849, 412] width 23 height 17
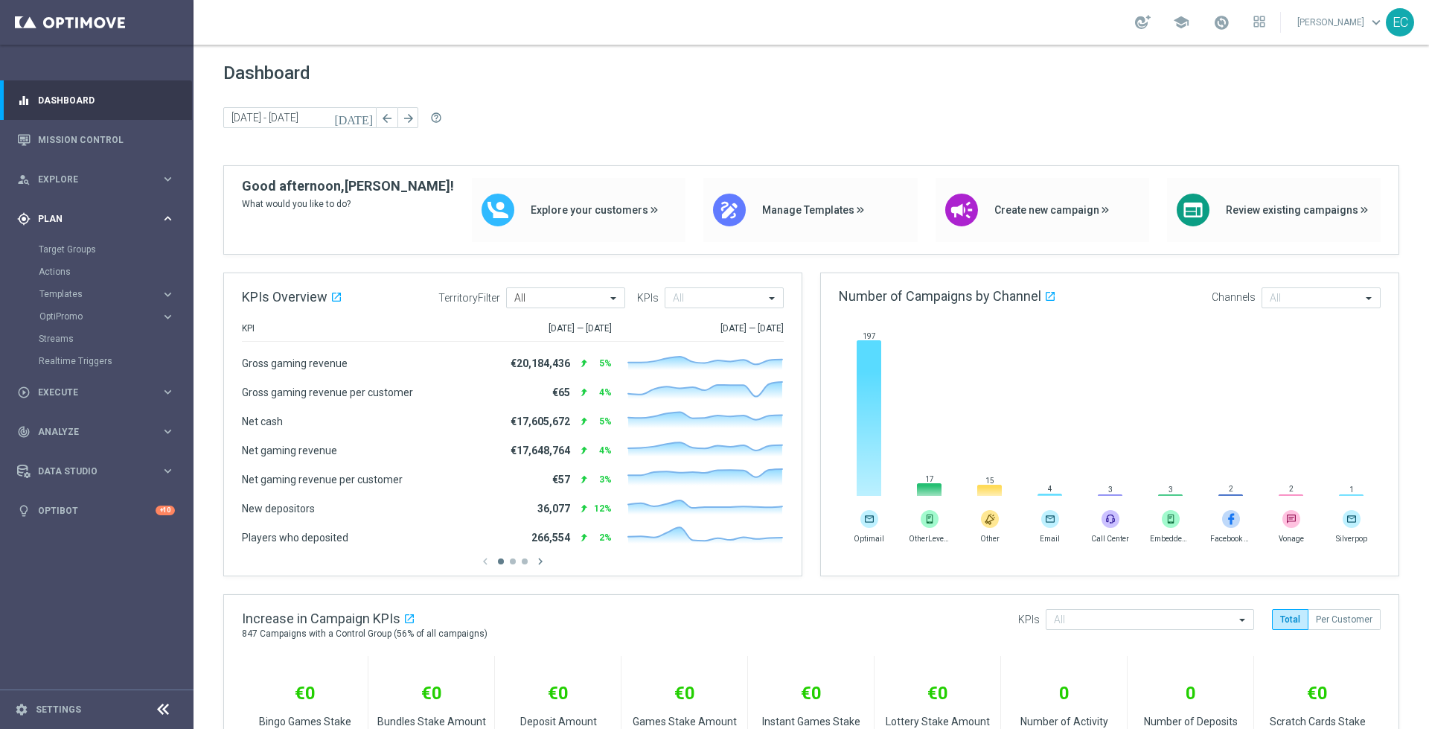
click at [93, 225] on div "gps_fixed Plan" at bounding box center [89, 218] width 144 height 13
